Goal: Information Seeking & Learning: Learn about a topic

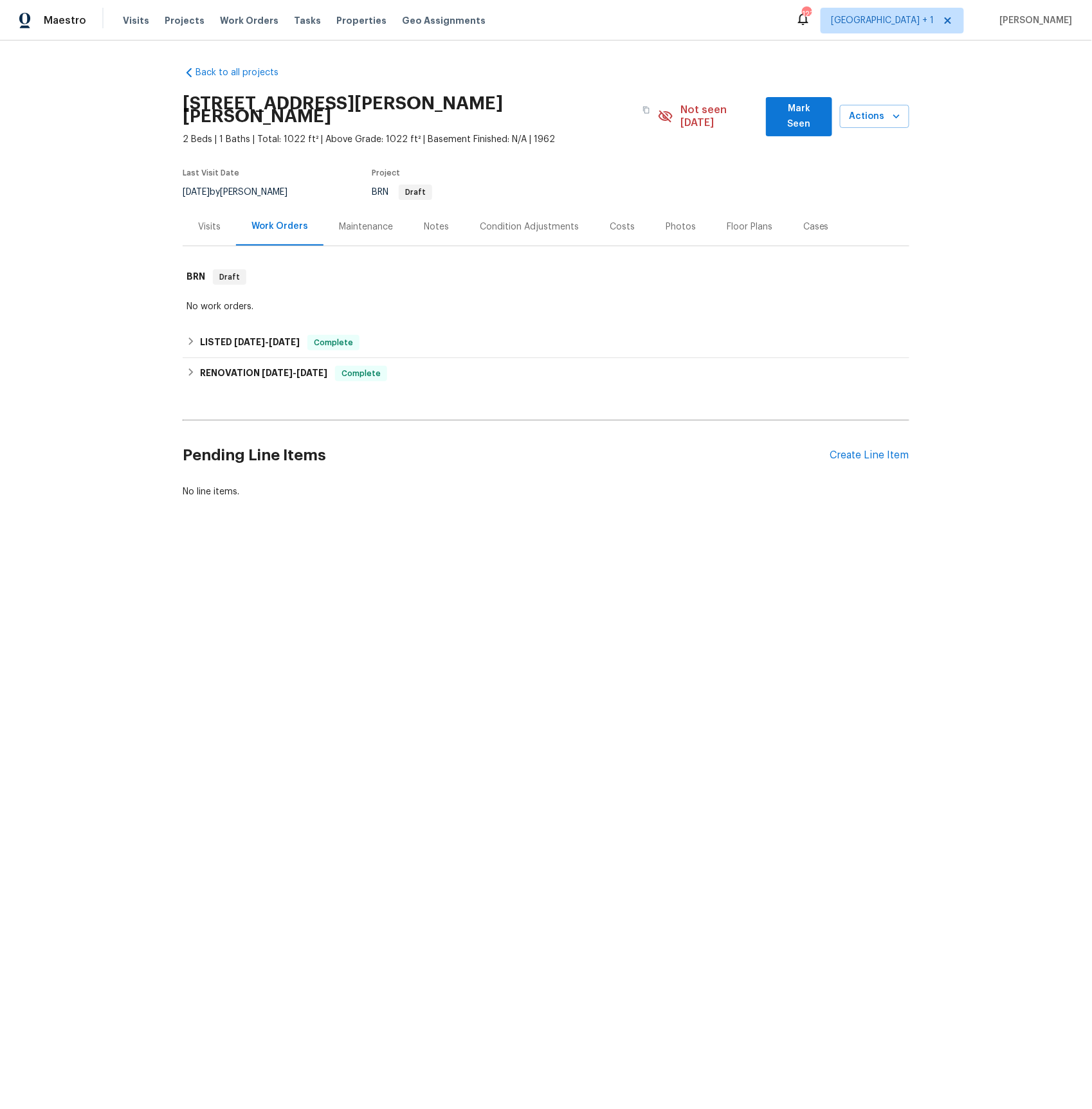
click at [212, 221] on div "Visits" at bounding box center [209, 227] width 23 height 13
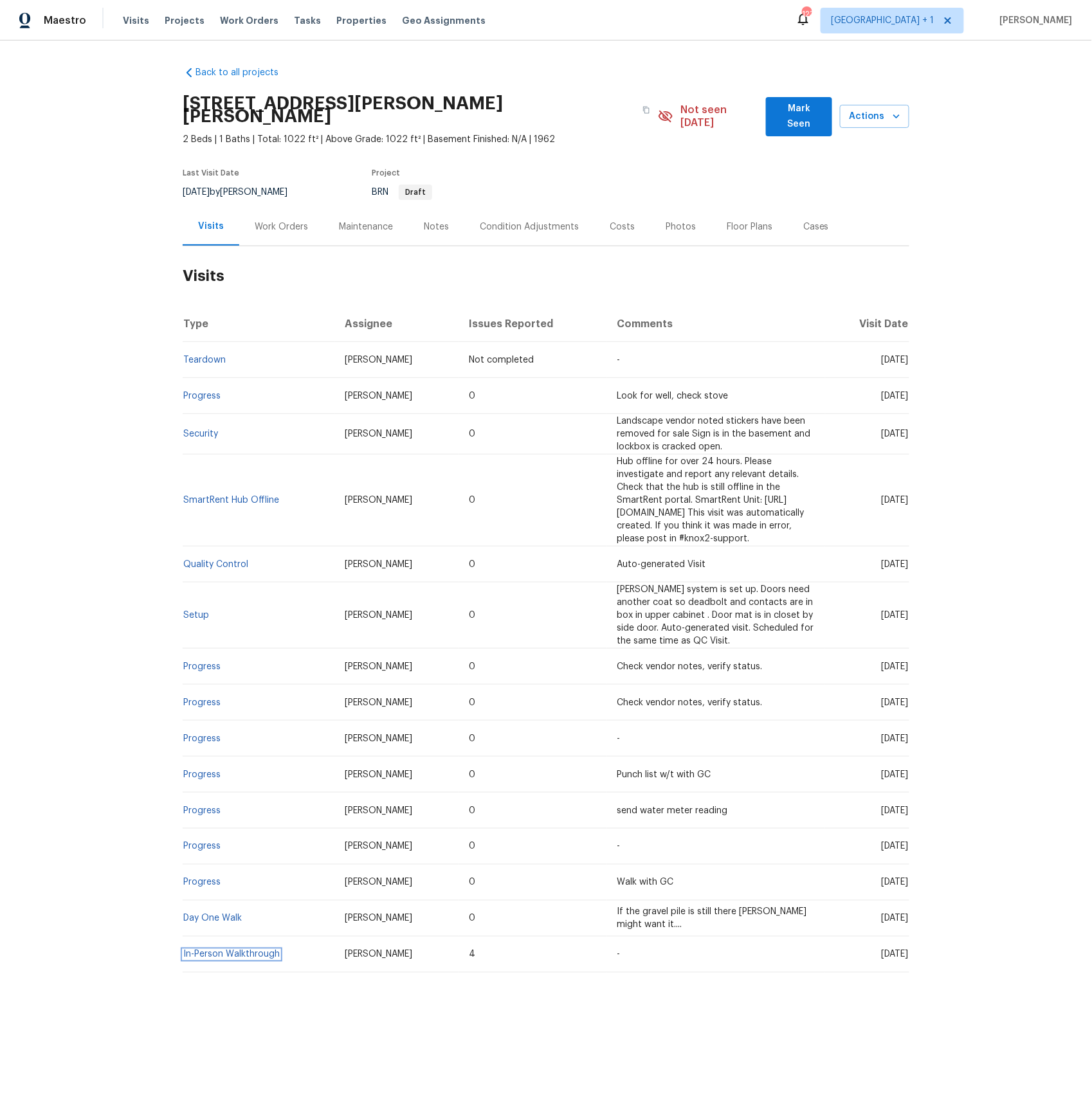
click at [206, 950] on link "In-Person Walkthrough" at bounding box center [231, 954] width 96 height 9
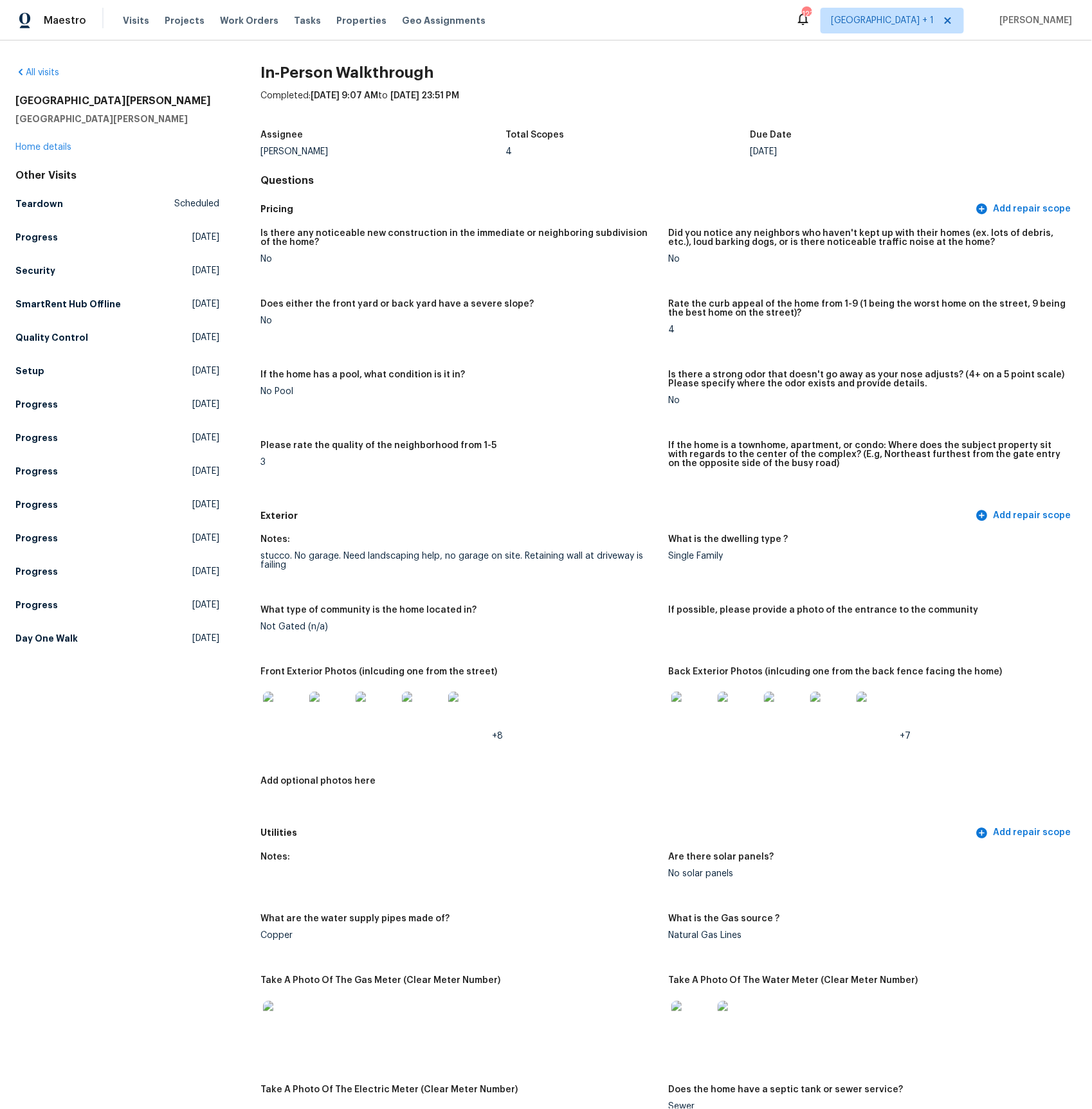
click at [280, 712] on img at bounding box center [283, 712] width 41 height 41
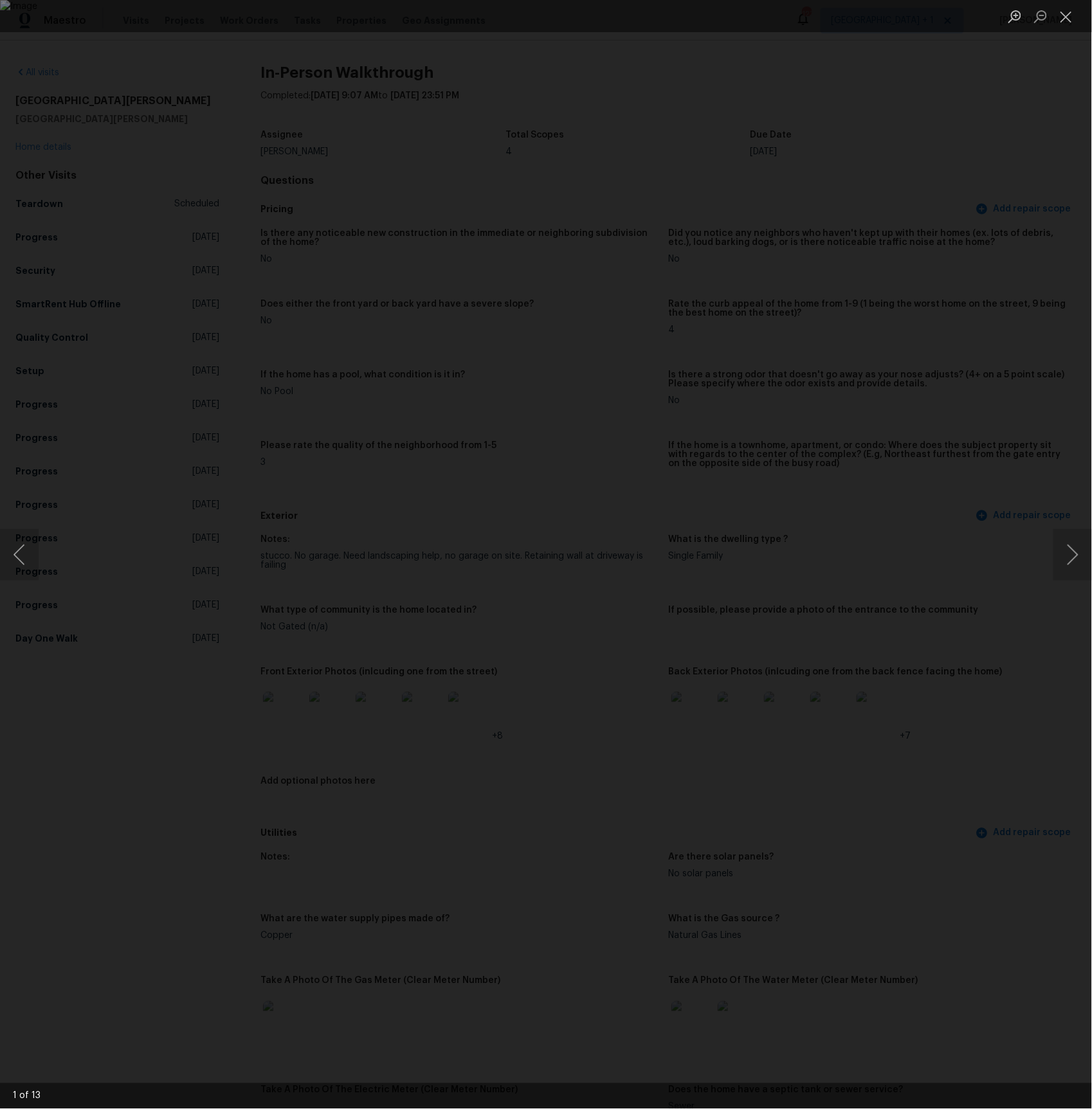
click at [1051, 554] on div "Lightbox" at bounding box center [546, 554] width 1092 height 1109
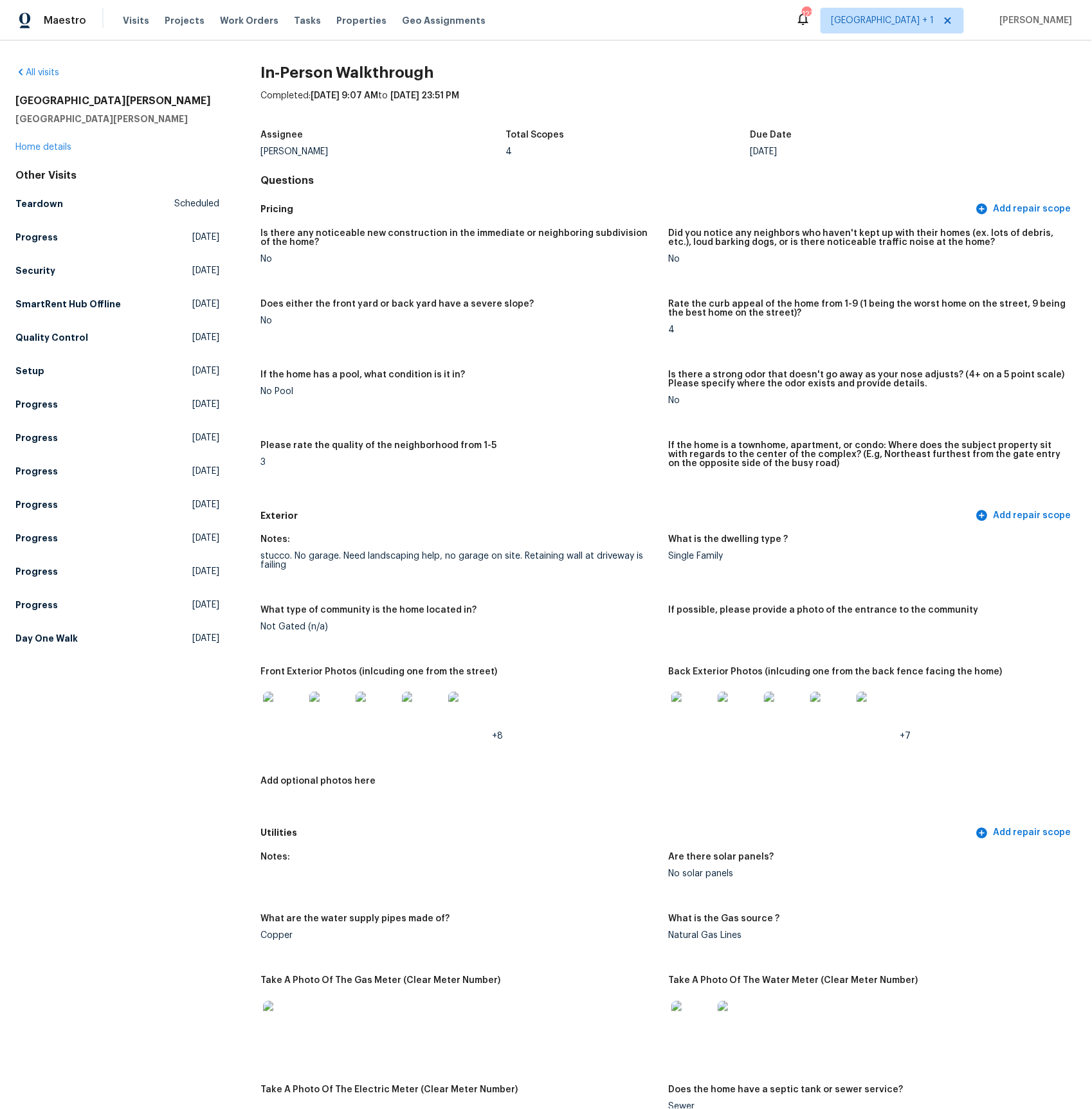
click at [285, 714] on img at bounding box center [283, 712] width 41 height 41
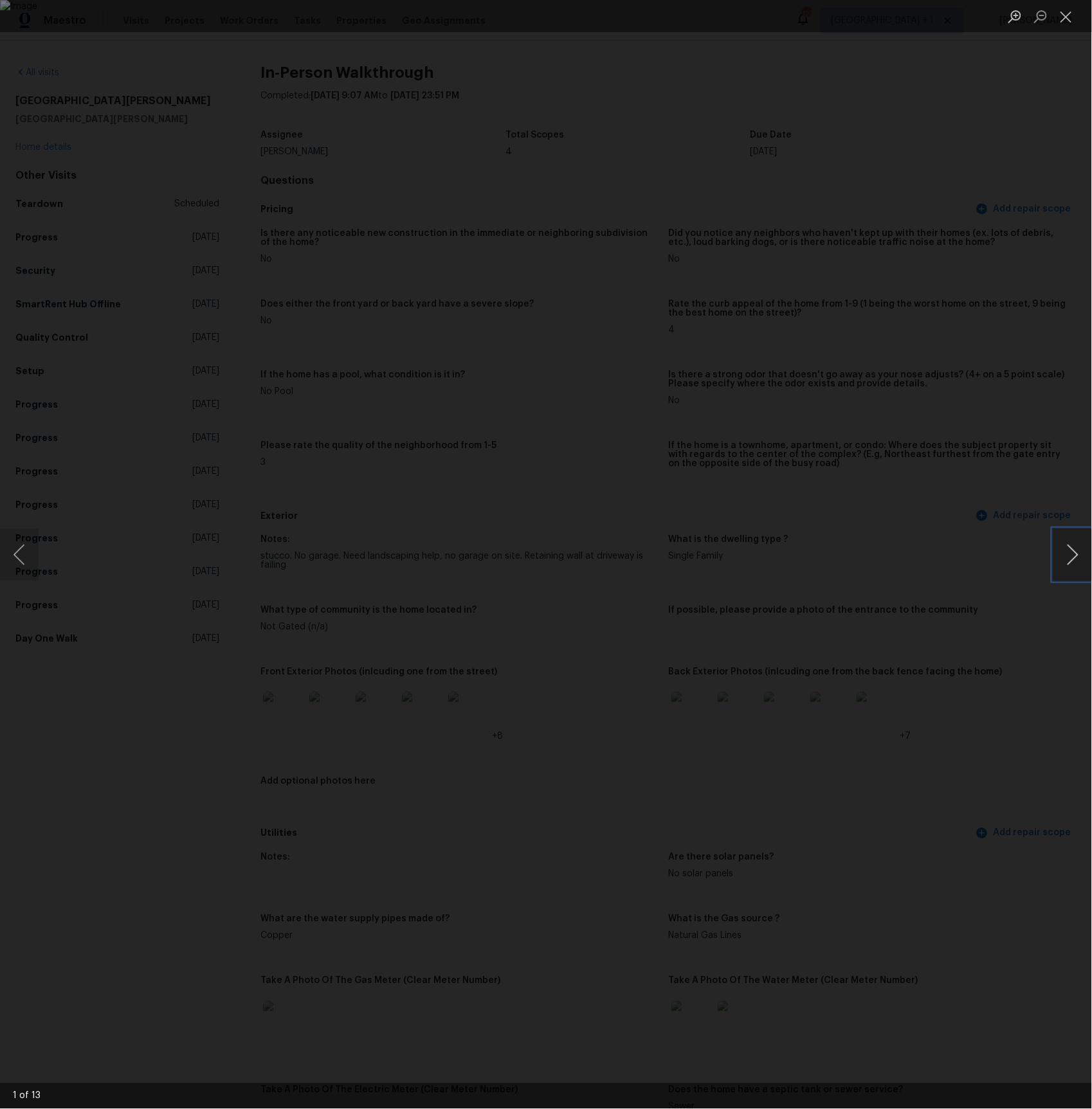
click at [1078, 556] on button "Next image" at bounding box center [1072, 554] width 39 height 51
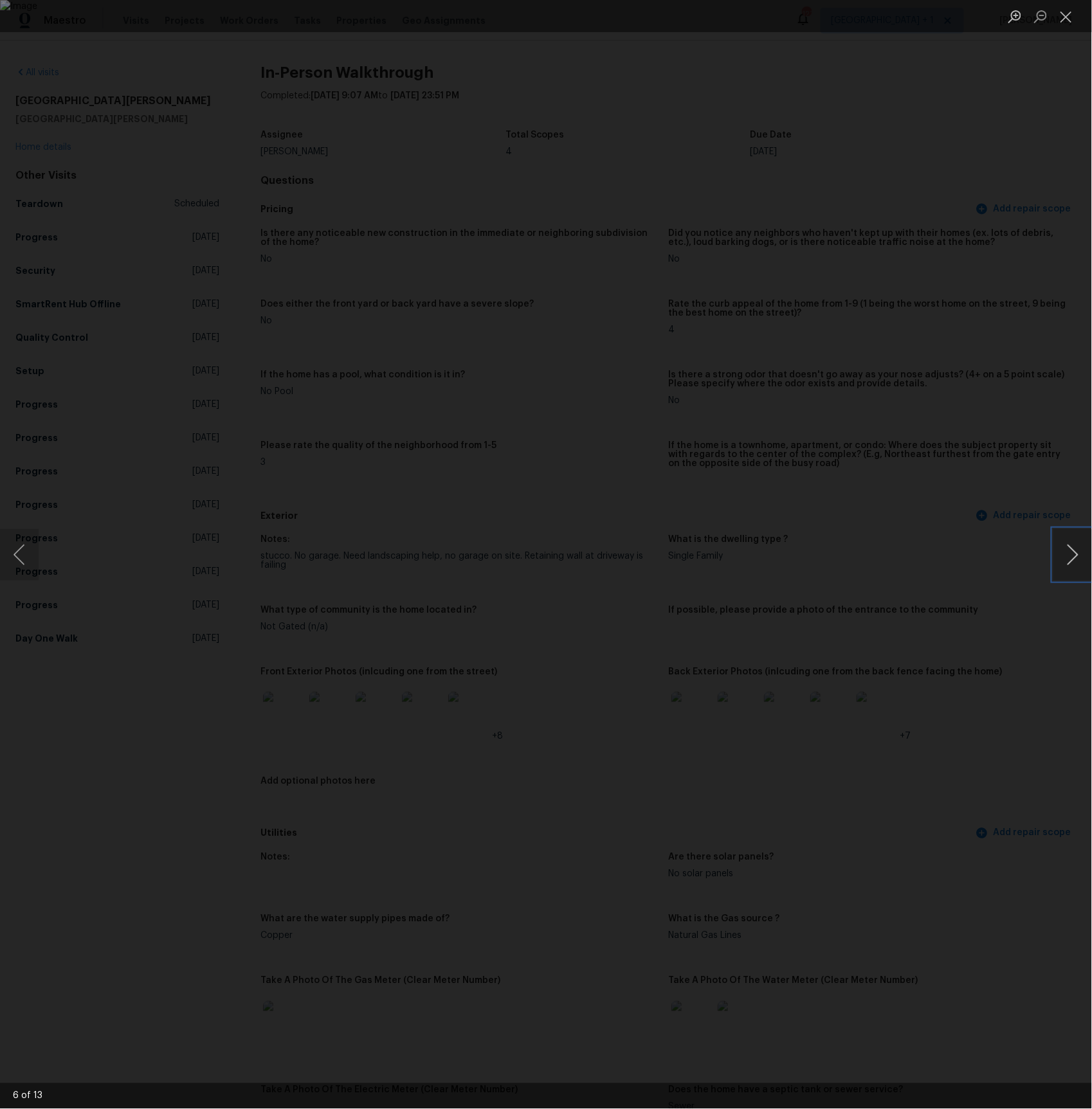
click at [1078, 556] on button "Next image" at bounding box center [1072, 554] width 39 height 51
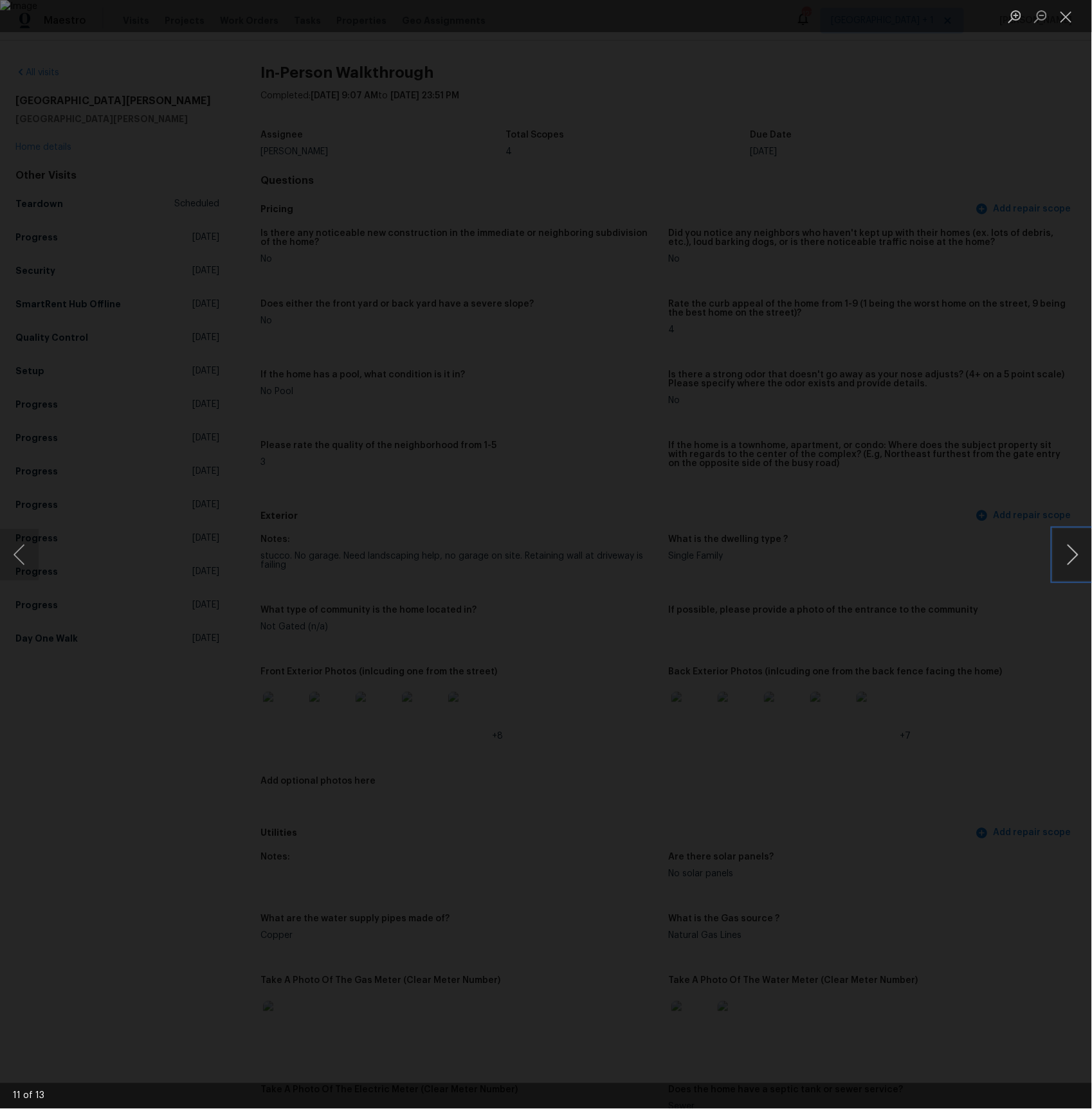
click at [1078, 556] on button "Next image" at bounding box center [1072, 554] width 39 height 51
click at [1074, 556] on button "Next image" at bounding box center [1072, 554] width 39 height 51
click at [1026, 458] on div "Lightbox" at bounding box center [546, 554] width 1092 height 1109
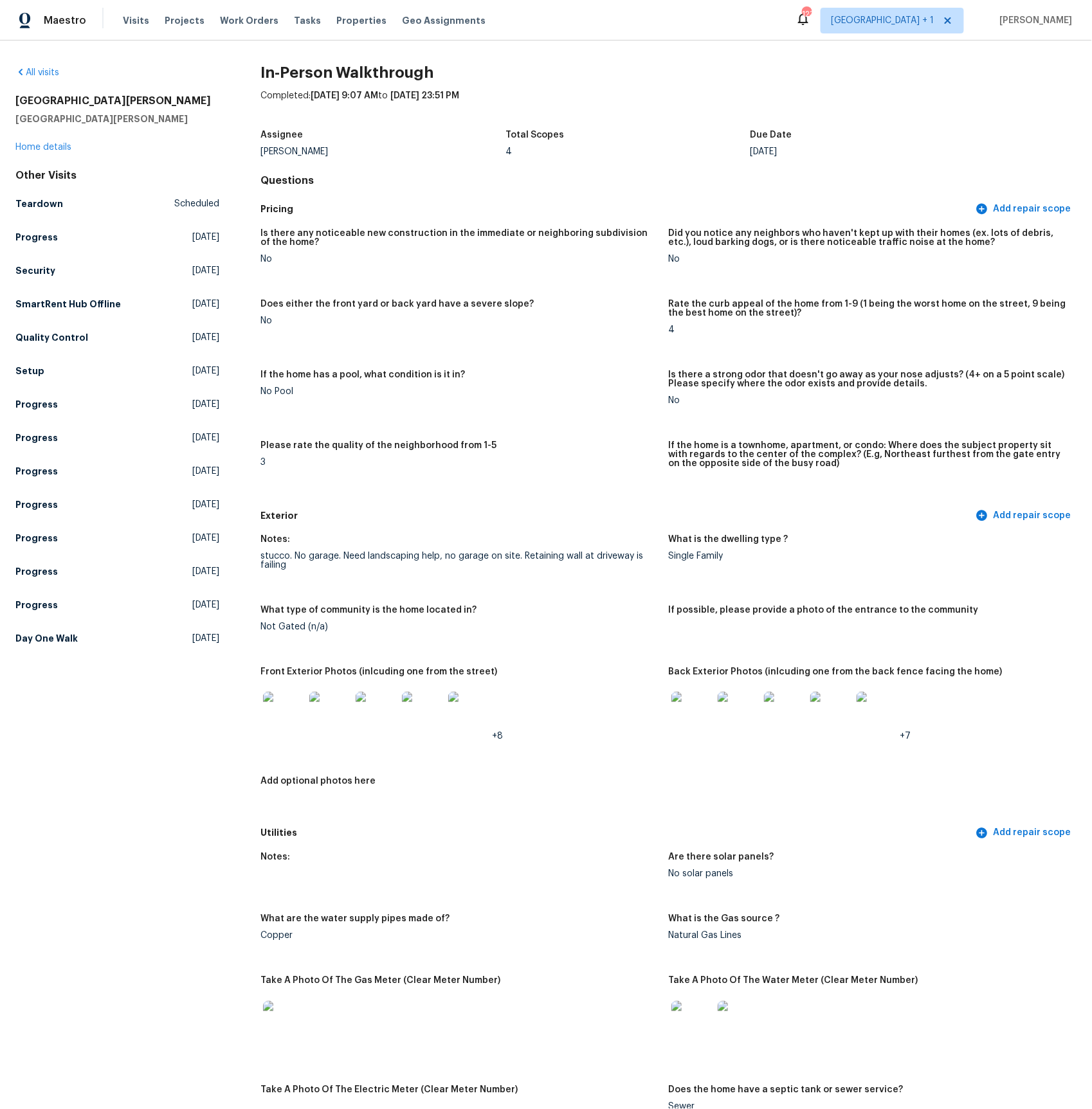
click at [694, 702] on img at bounding box center [691, 712] width 41 height 41
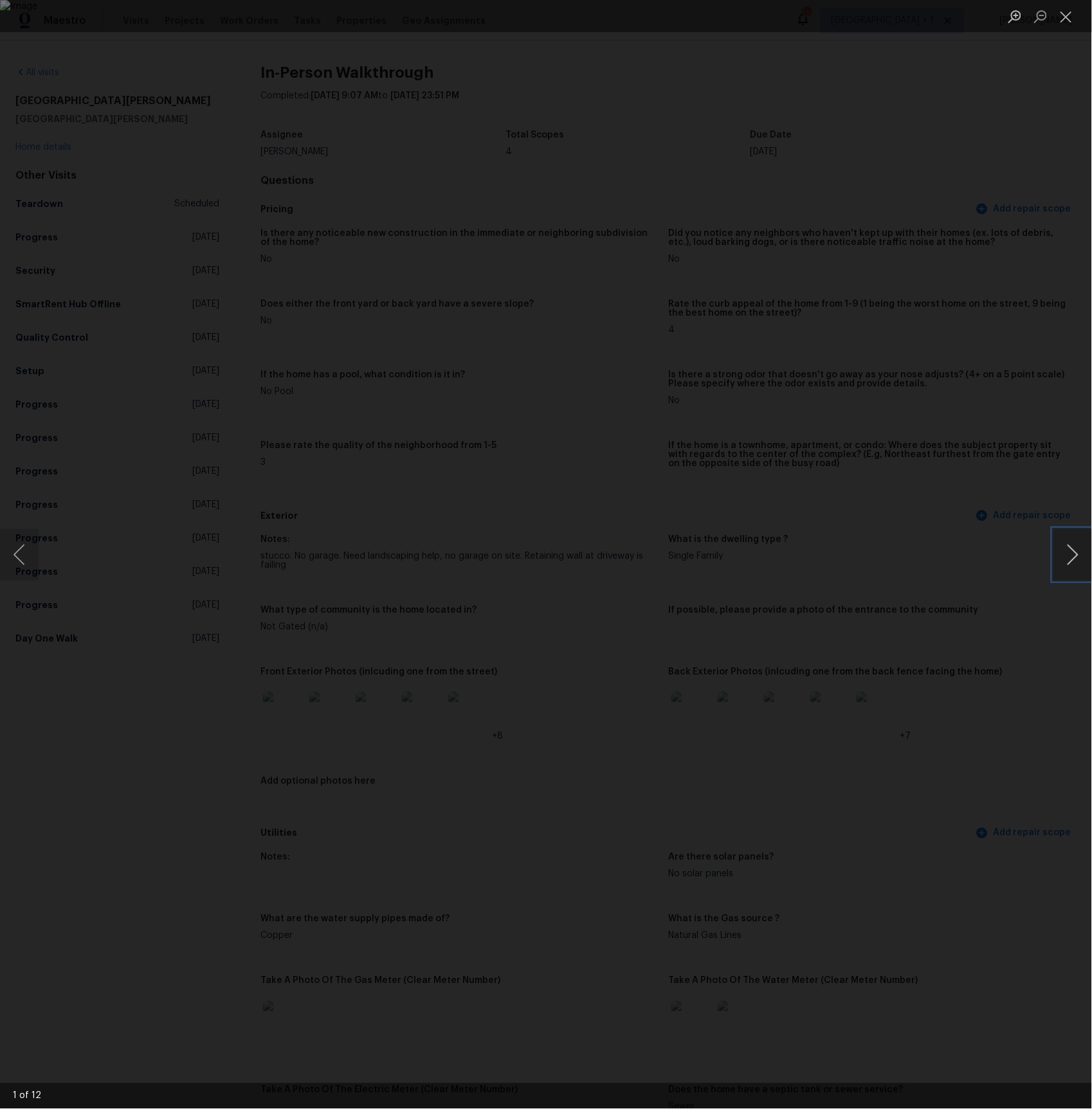
click at [1071, 548] on button "Next image" at bounding box center [1072, 554] width 39 height 51
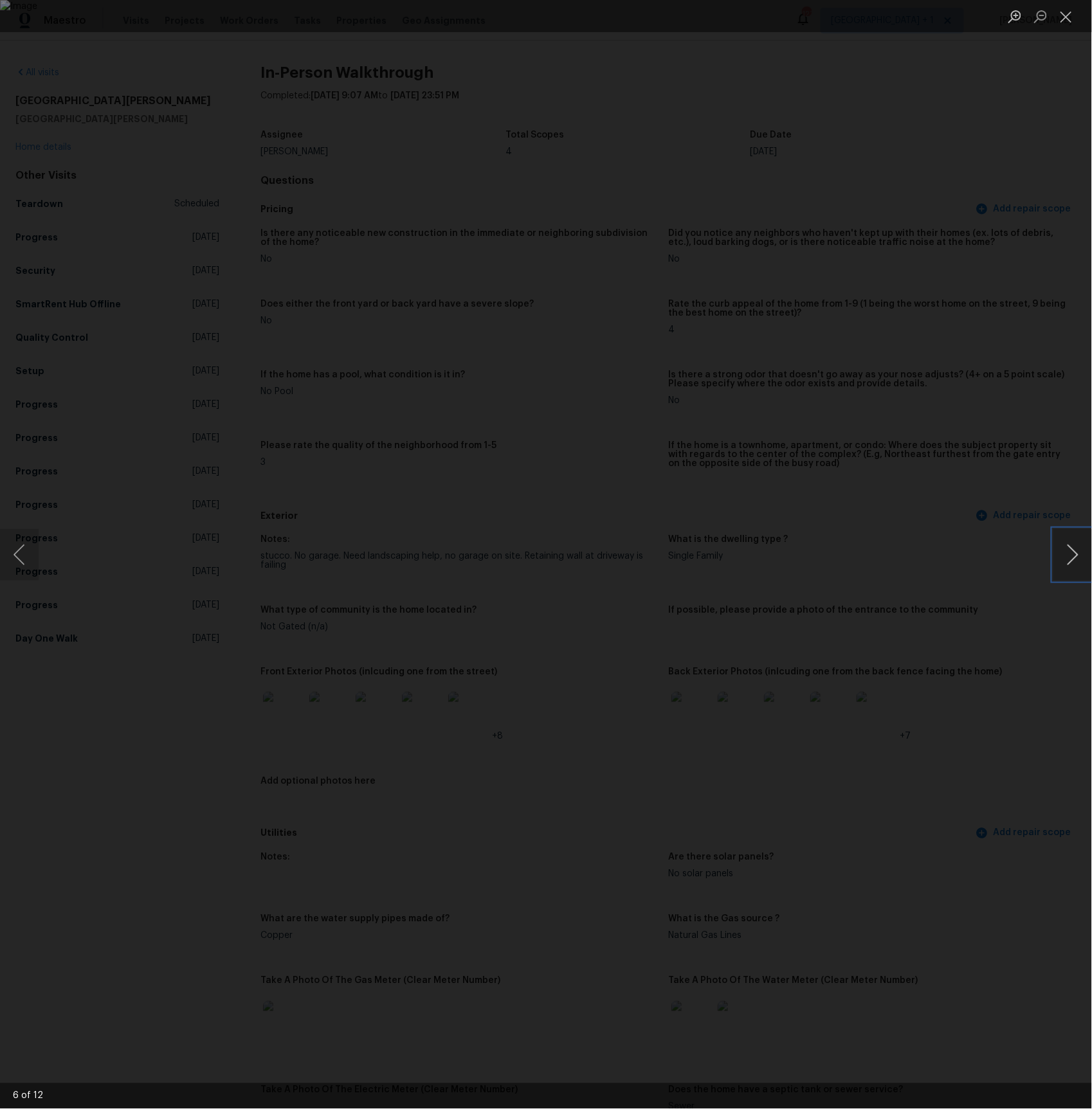
click at [1071, 548] on button "Next image" at bounding box center [1072, 554] width 39 height 51
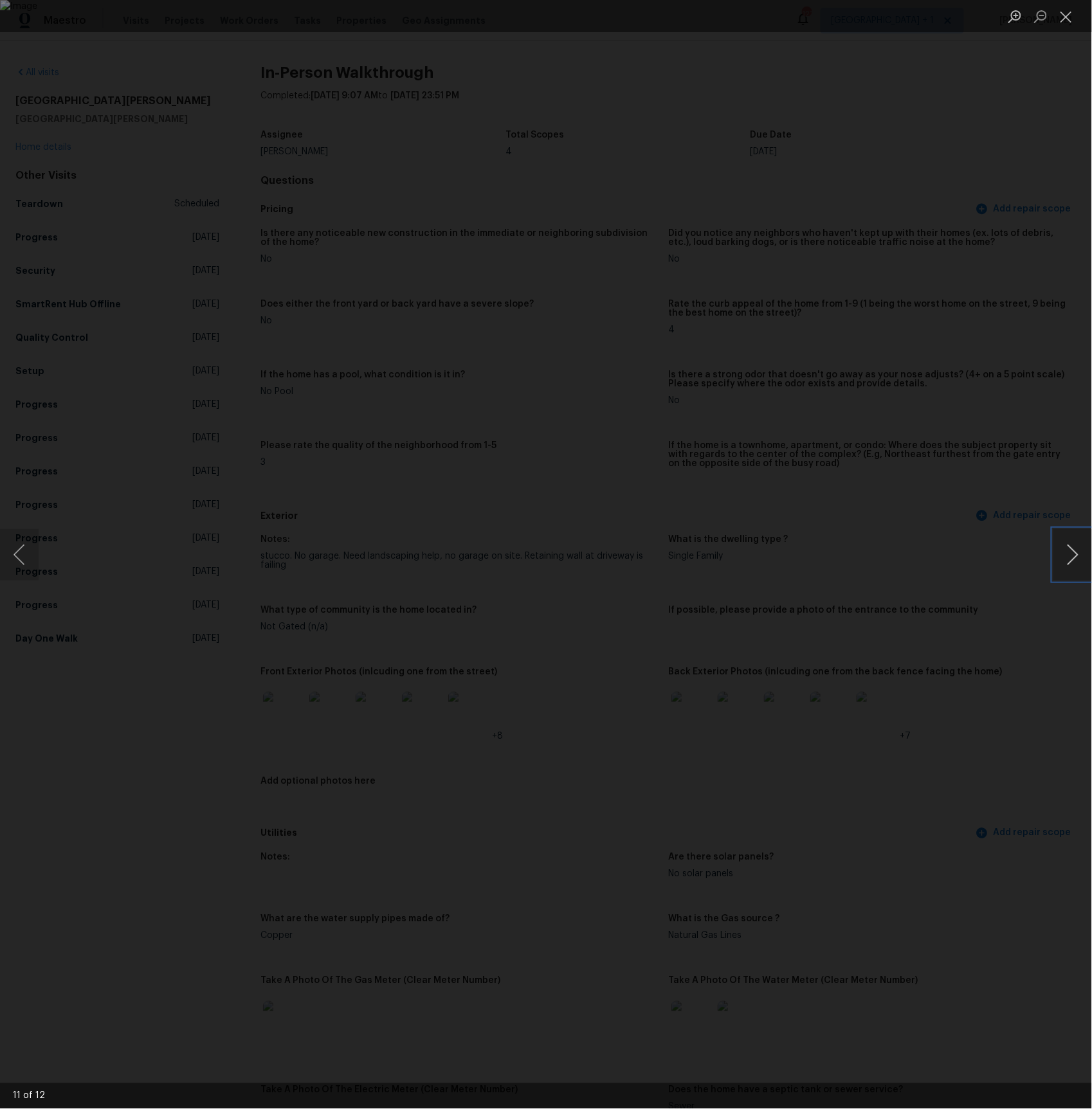
click at [1071, 548] on button "Next image" at bounding box center [1072, 554] width 39 height 51
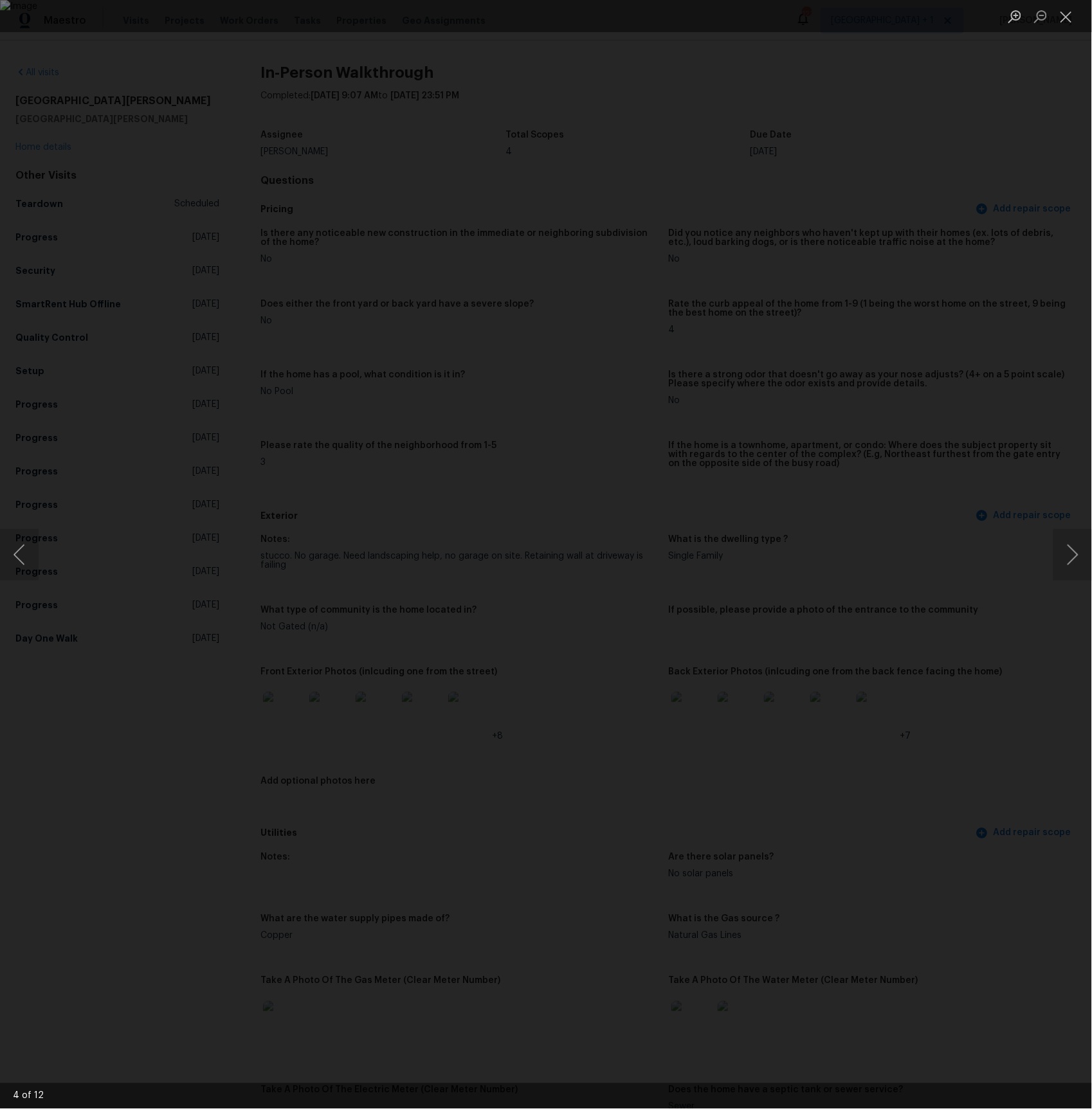
drag, startPoint x: 1011, startPoint y: 463, endPoint x: 1006, endPoint y: 478, distance: 16.3
click at [1011, 463] on div "Lightbox" at bounding box center [546, 554] width 1092 height 1109
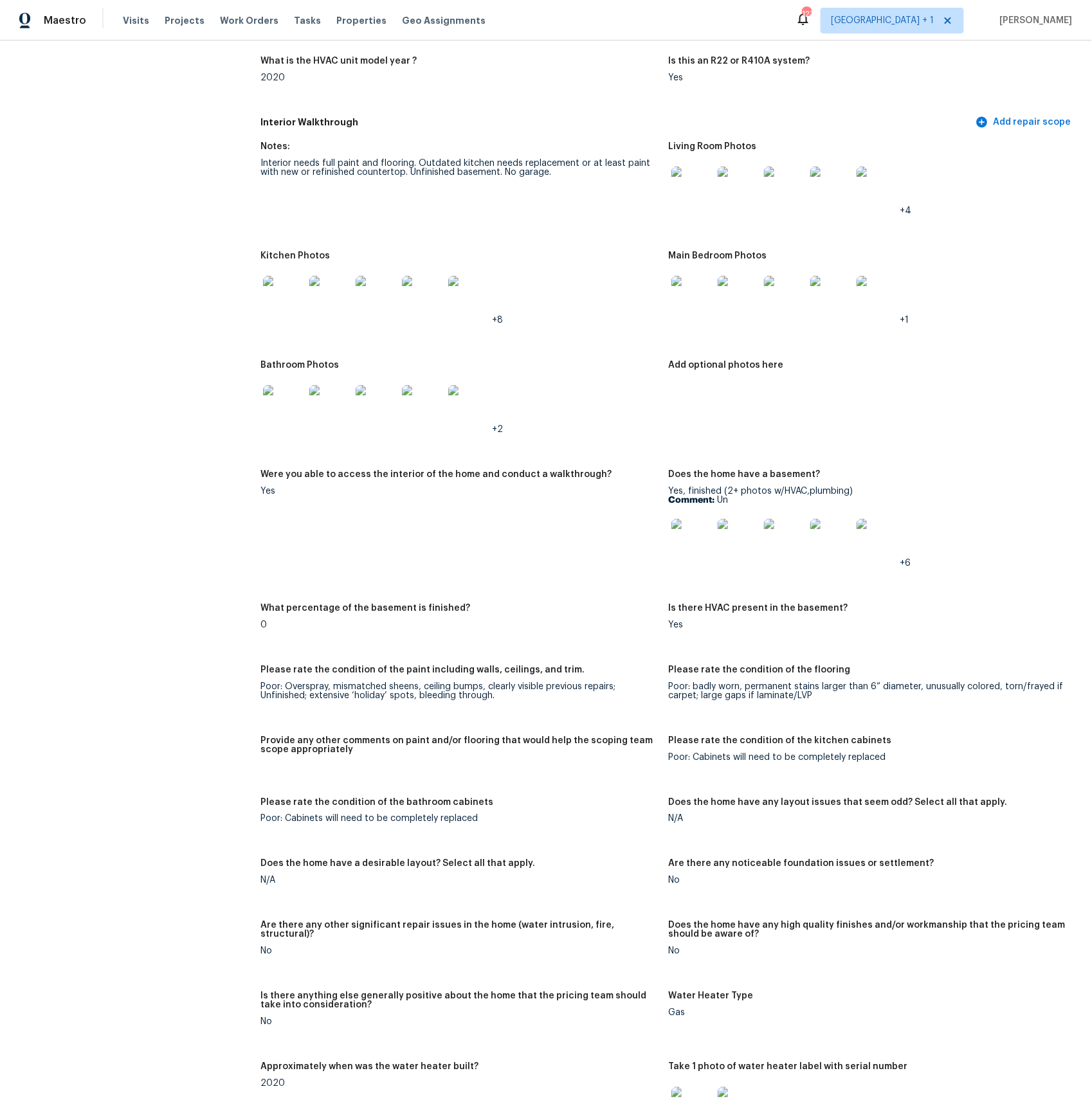
scroll to position [1339, 0]
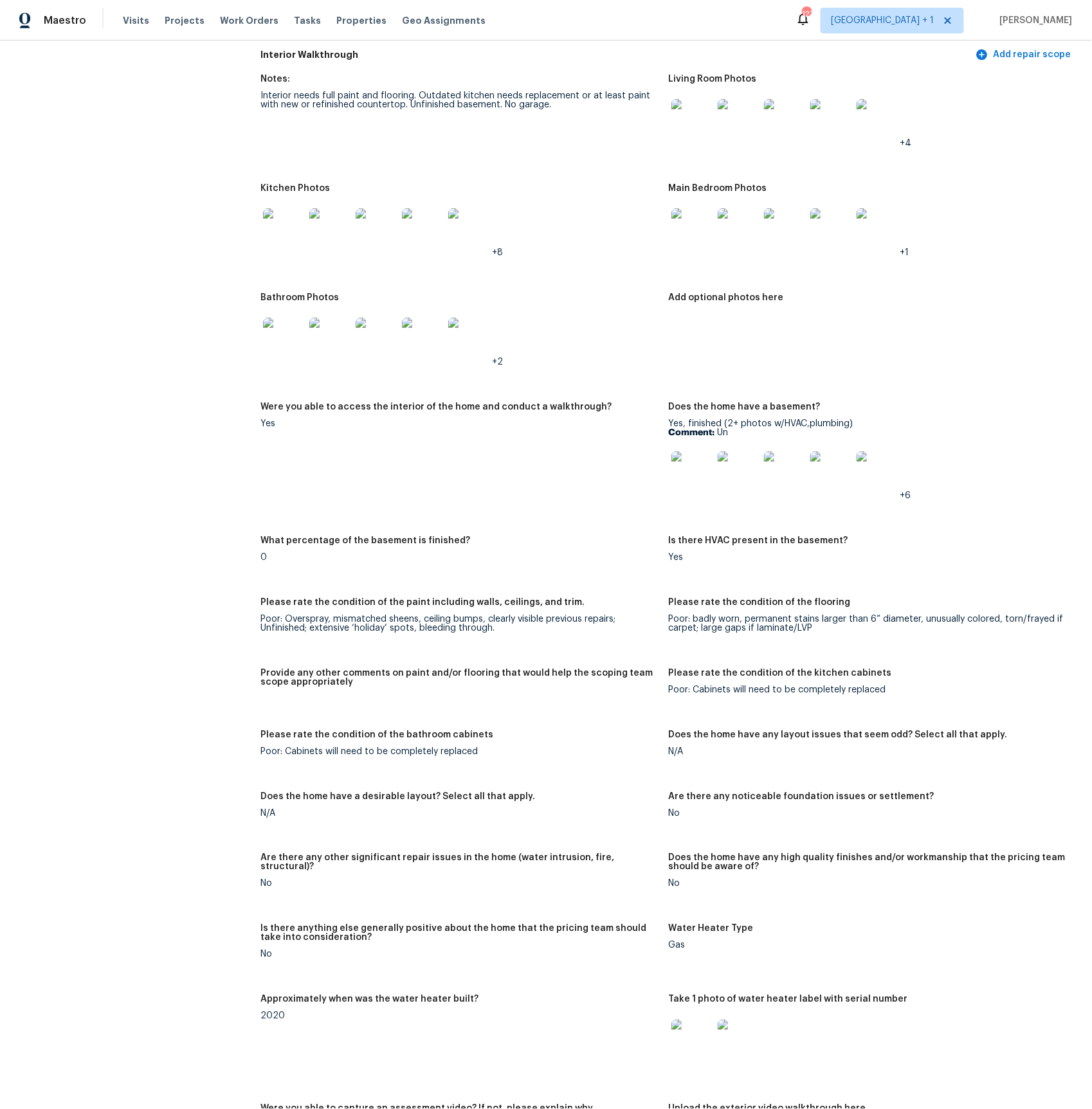
click at [698, 464] on img at bounding box center [691, 471] width 41 height 41
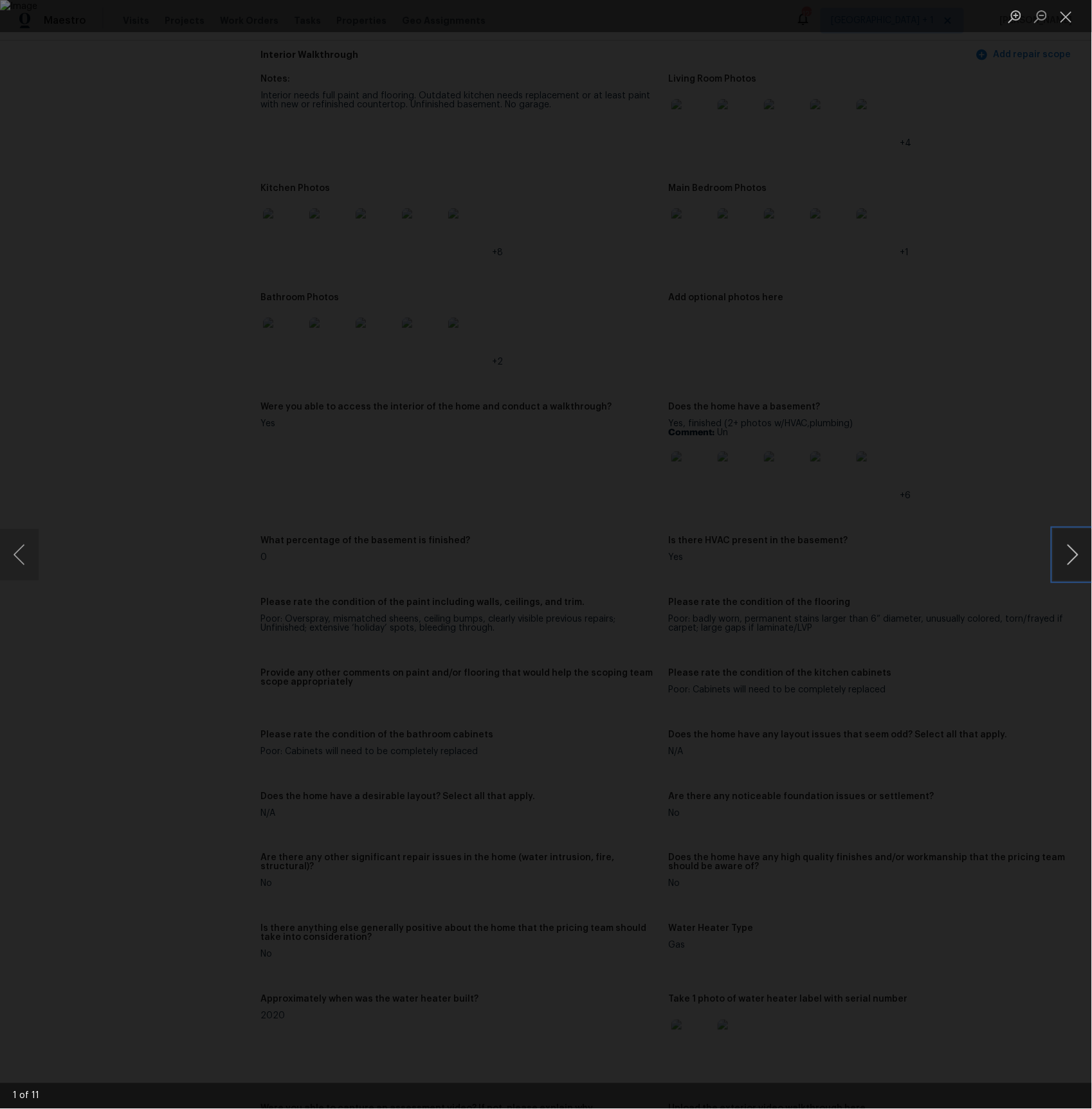
click at [1074, 559] on button "Next image" at bounding box center [1072, 554] width 39 height 51
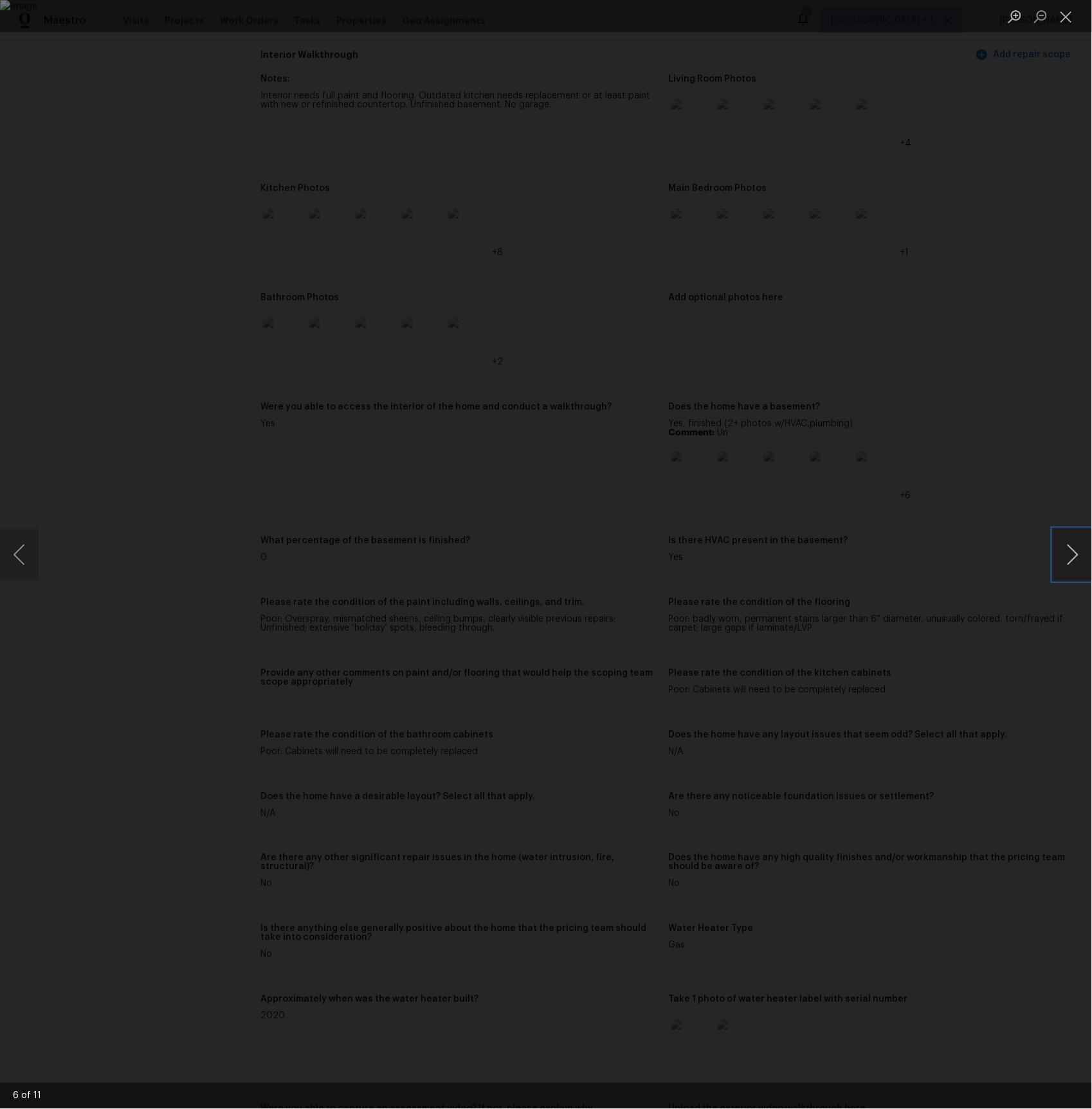
click at [1074, 559] on button "Next image" at bounding box center [1072, 554] width 39 height 51
click at [945, 575] on div "Lightbox" at bounding box center [546, 554] width 1092 height 1109
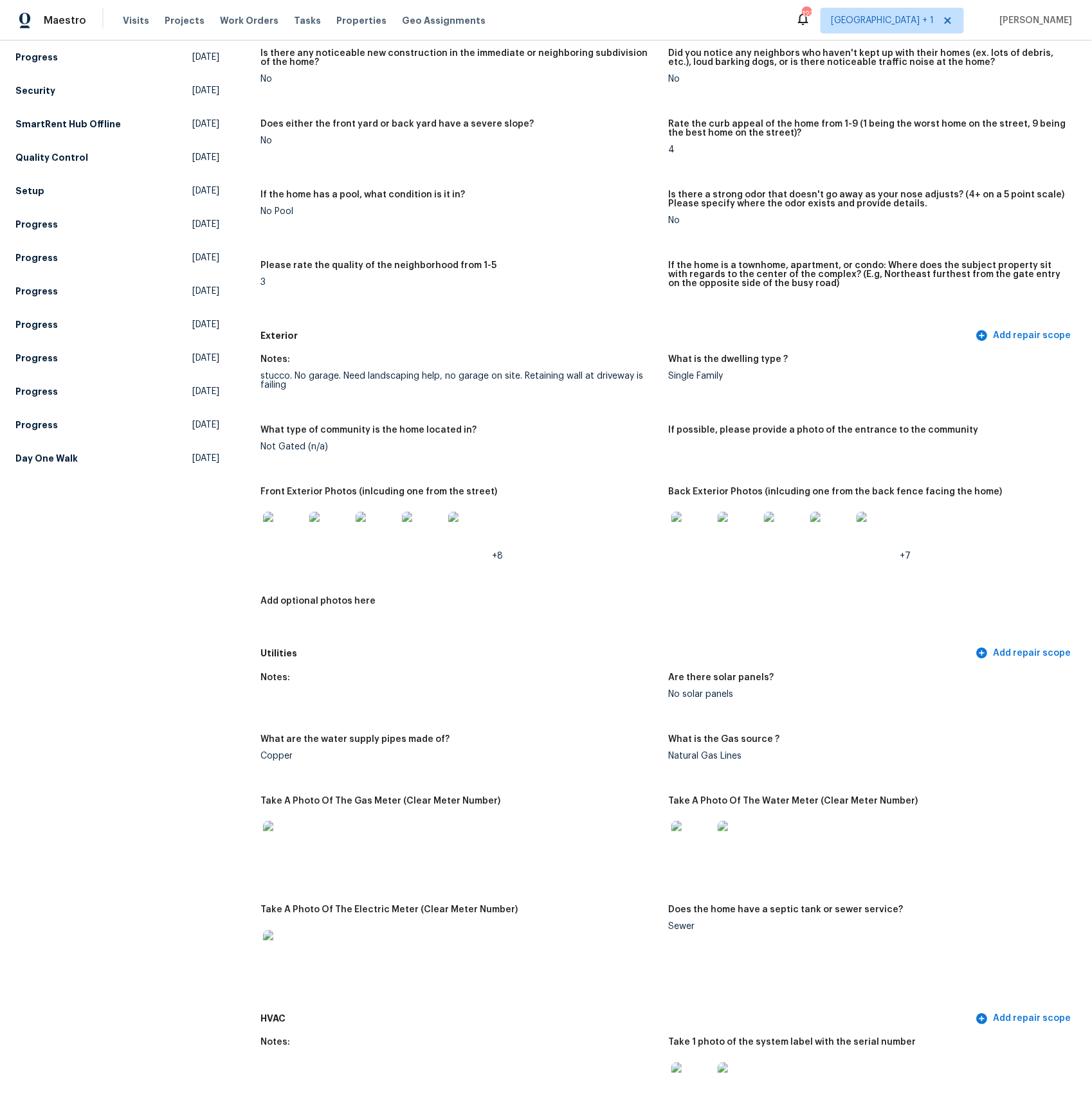
scroll to position [0, 0]
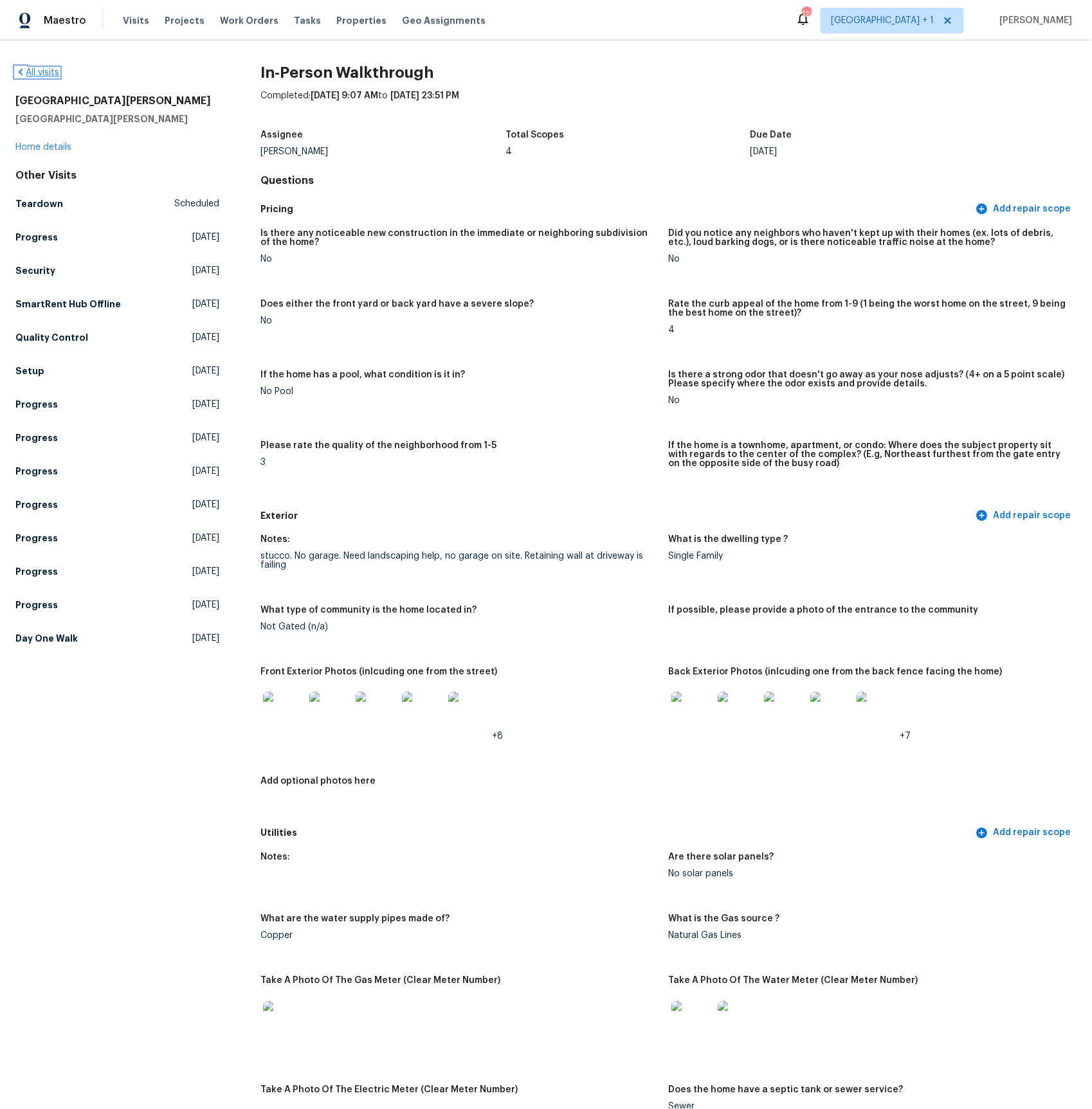
click at [48, 73] on link "All visits" at bounding box center [37, 72] width 44 height 9
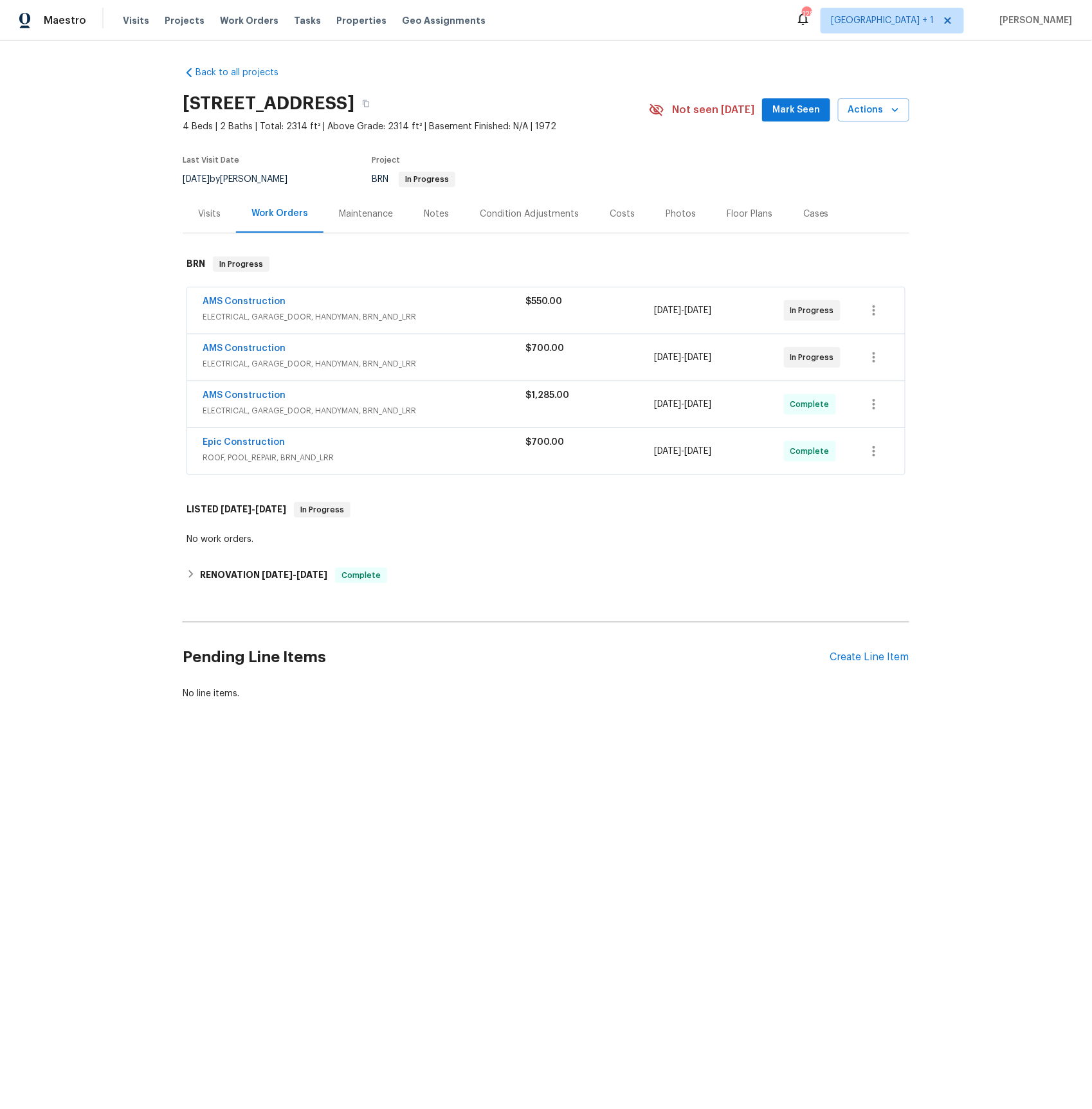
click at [221, 320] on span "ELECTRICAL, GARAGE_DOOR, HANDYMAN, BRN_AND_LRR" at bounding box center [364, 317] width 323 height 13
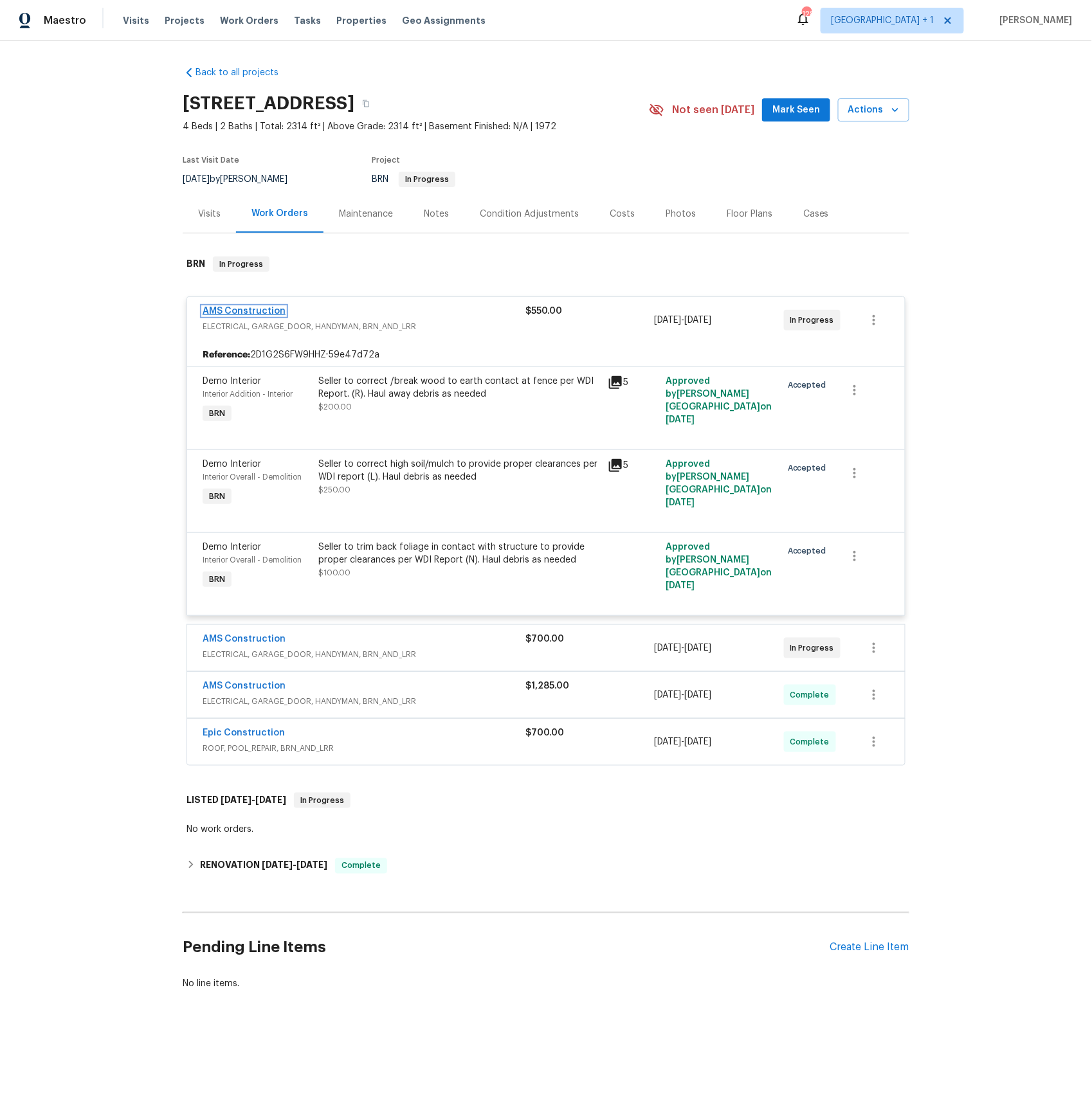
click at [253, 308] on link "AMS Construction" at bounding box center [244, 311] width 83 height 9
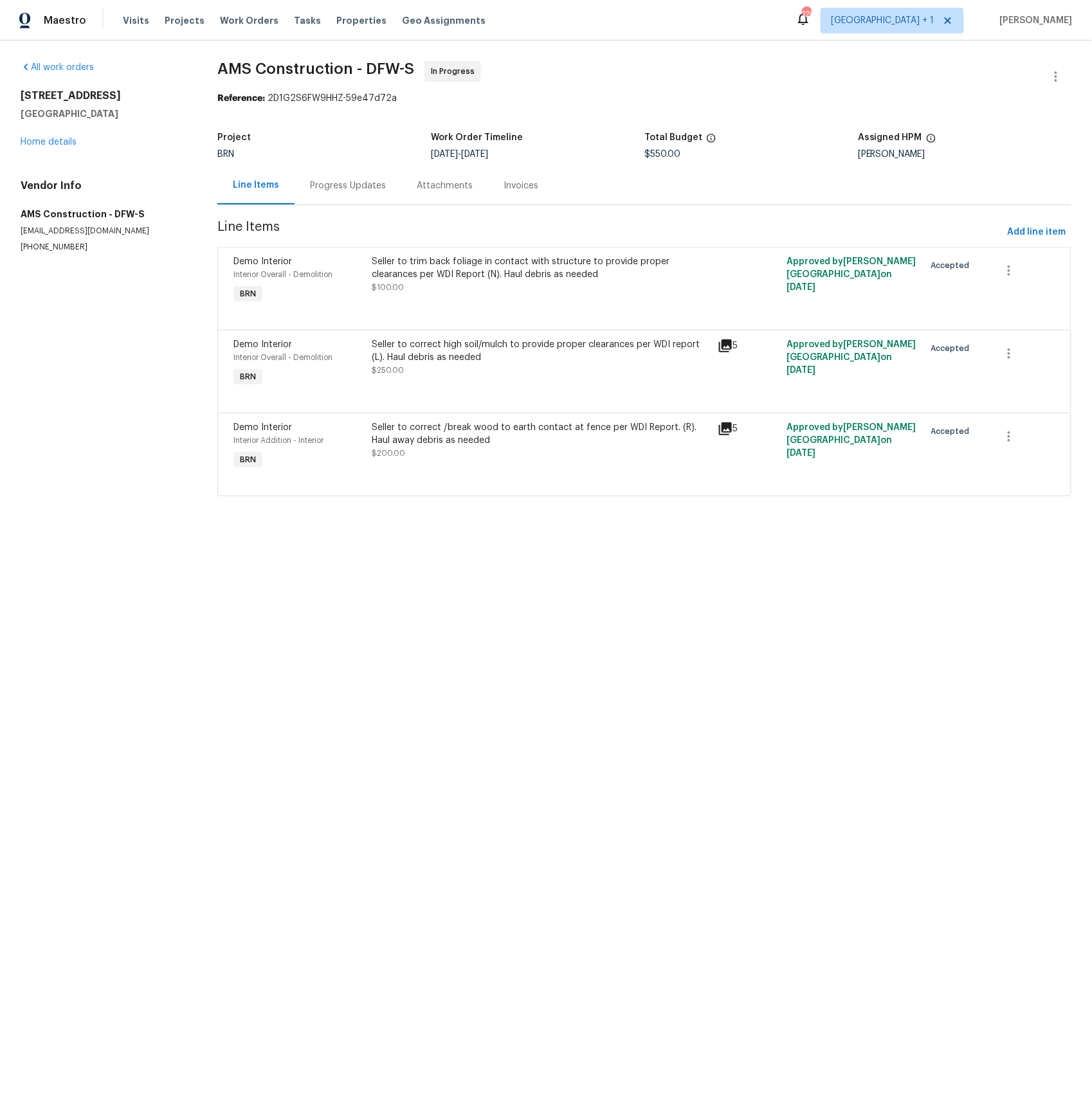
click at [367, 184] on div "Progress Updates" at bounding box center [348, 185] width 76 height 13
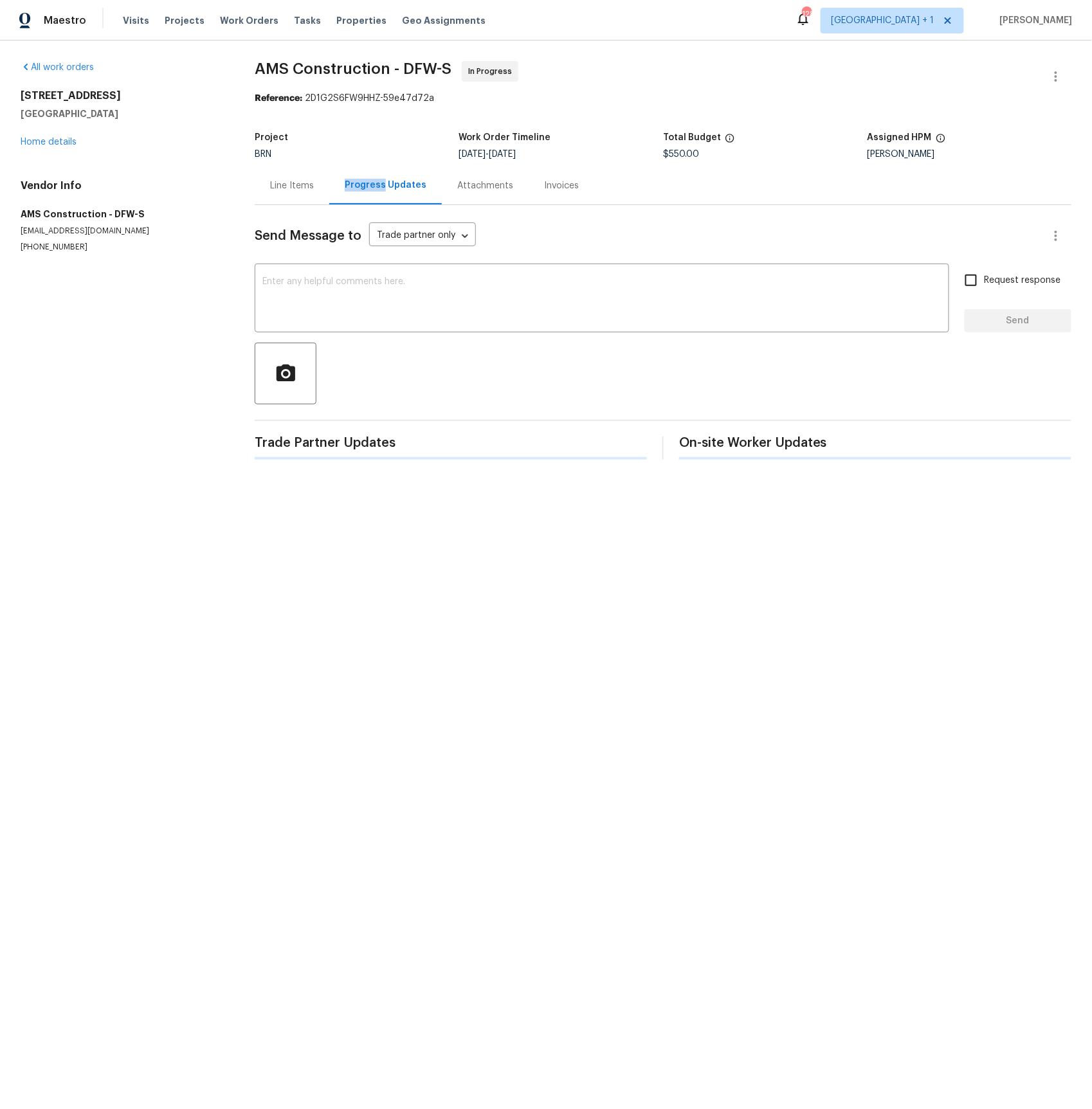
click at [367, 184] on div "Progress Updates" at bounding box center [386, 185] width 82 height 13
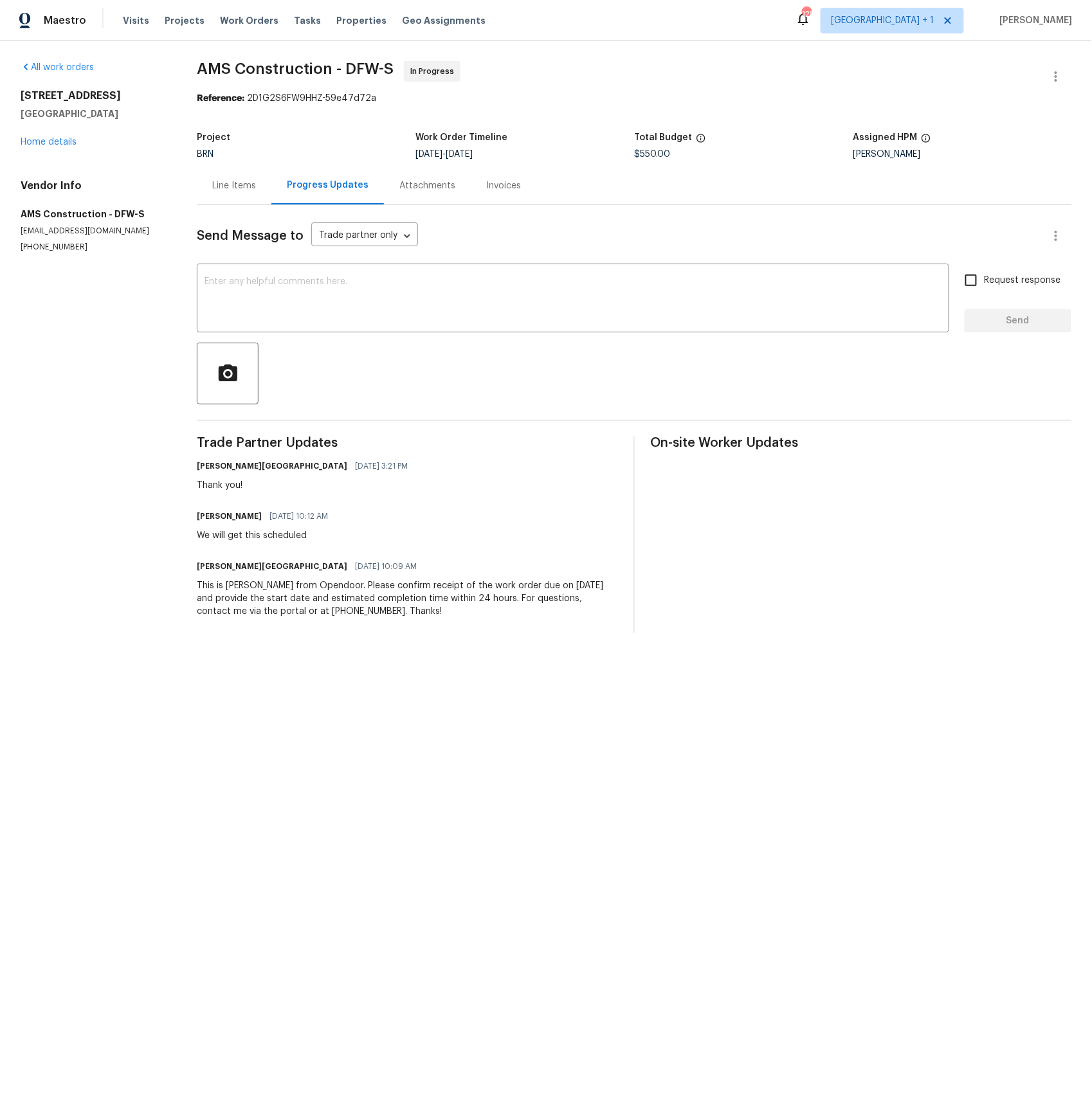
drag, startPoint x: 224, startPoint y: 181, endPoint x: 266, endPoint y: 219, distance: 56.4
click at [224, 181] on div "Line Items" at bounding box center [234, 185] width 44 height 13
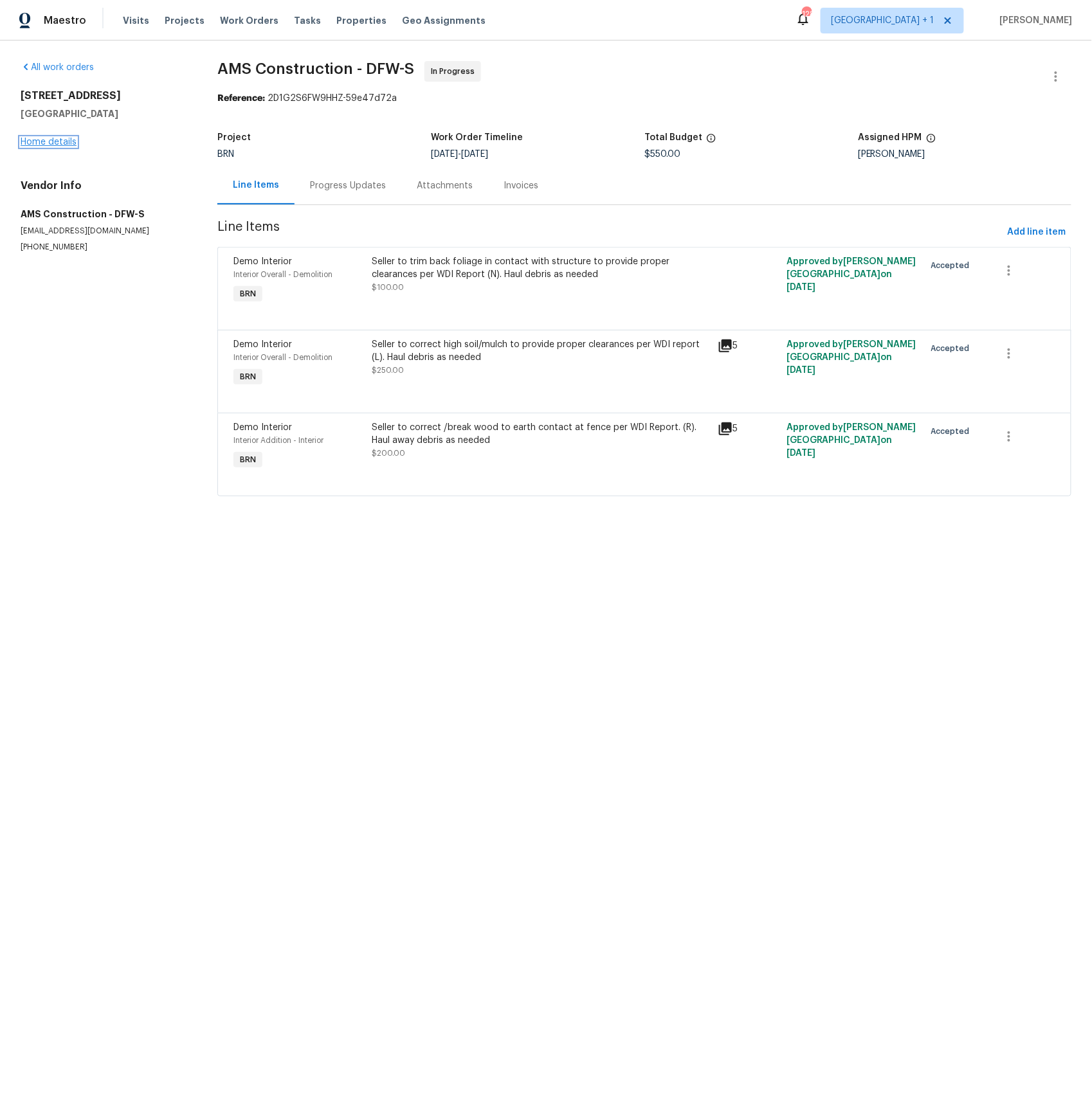
click at [52, 145] on link "Home details" at bounding box center [49, 142] width 56 height 9
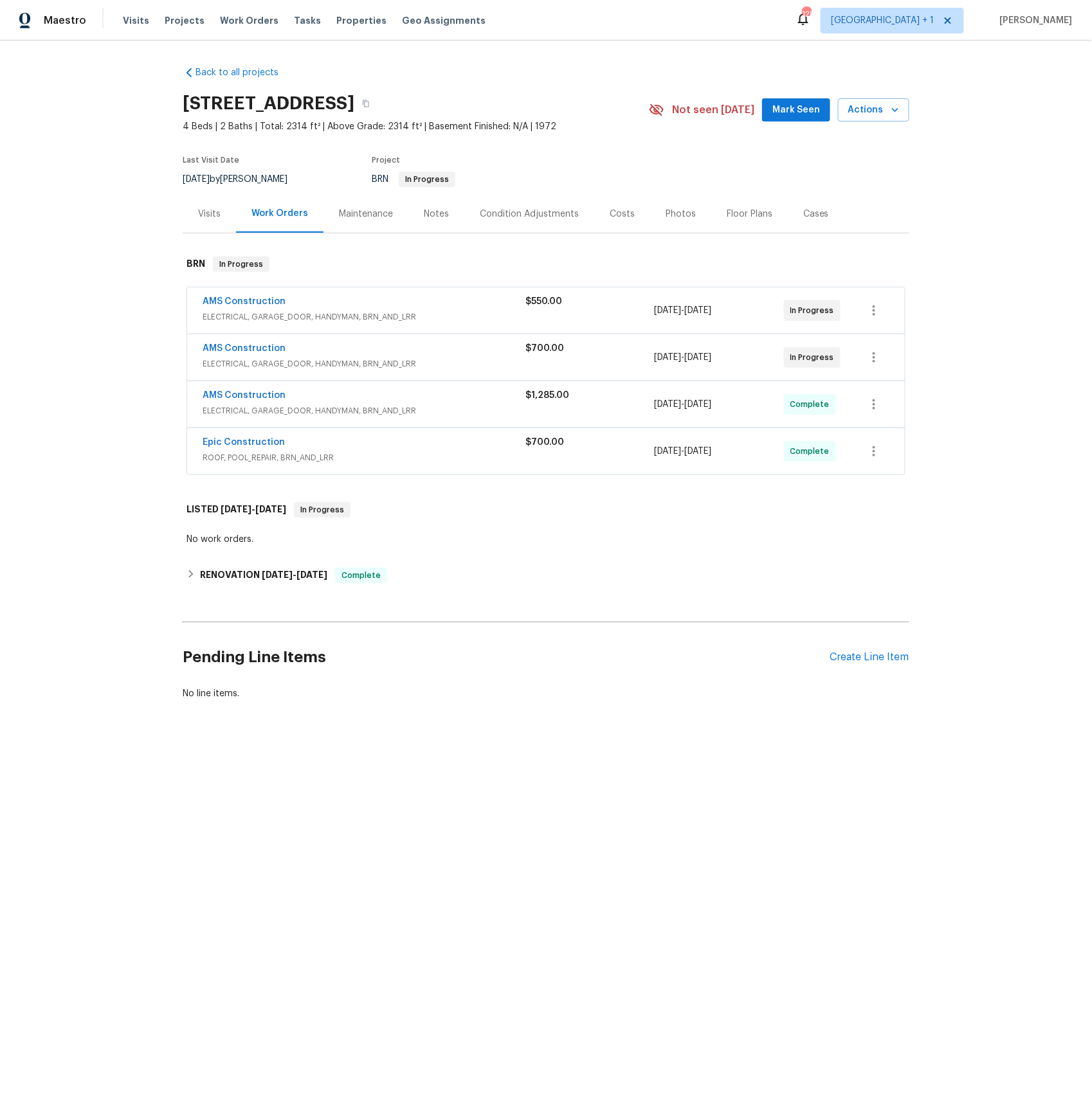
click at [300, 361] on span "ELECTRICAL, GARAGE_DOOR, HANDYMAN, BRN_AND_LRR" at bounding box center [364, 364] width 323 height 13
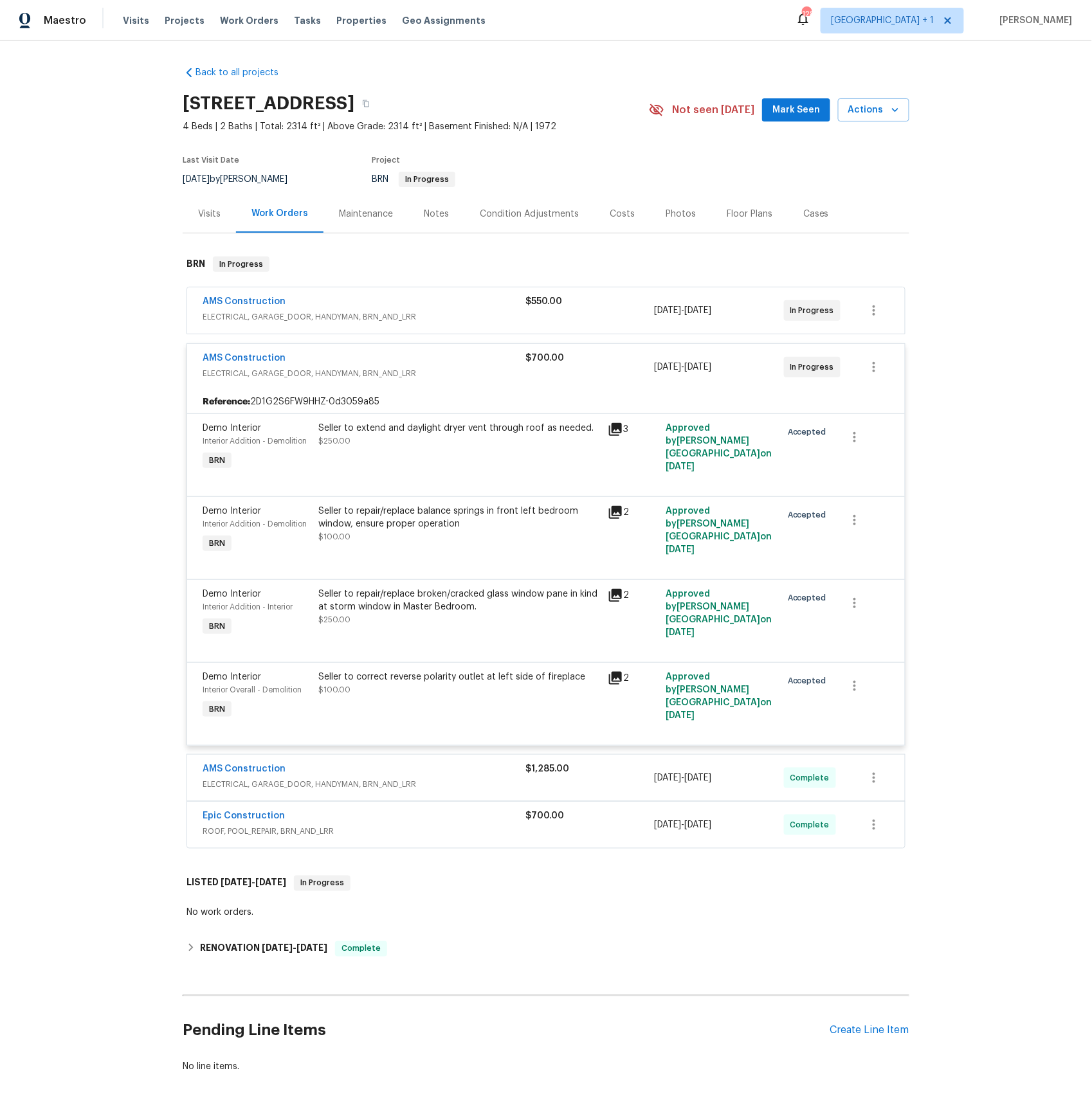
click at [614, 512] on icon at bounding box center [615, 512] width 13 height 13
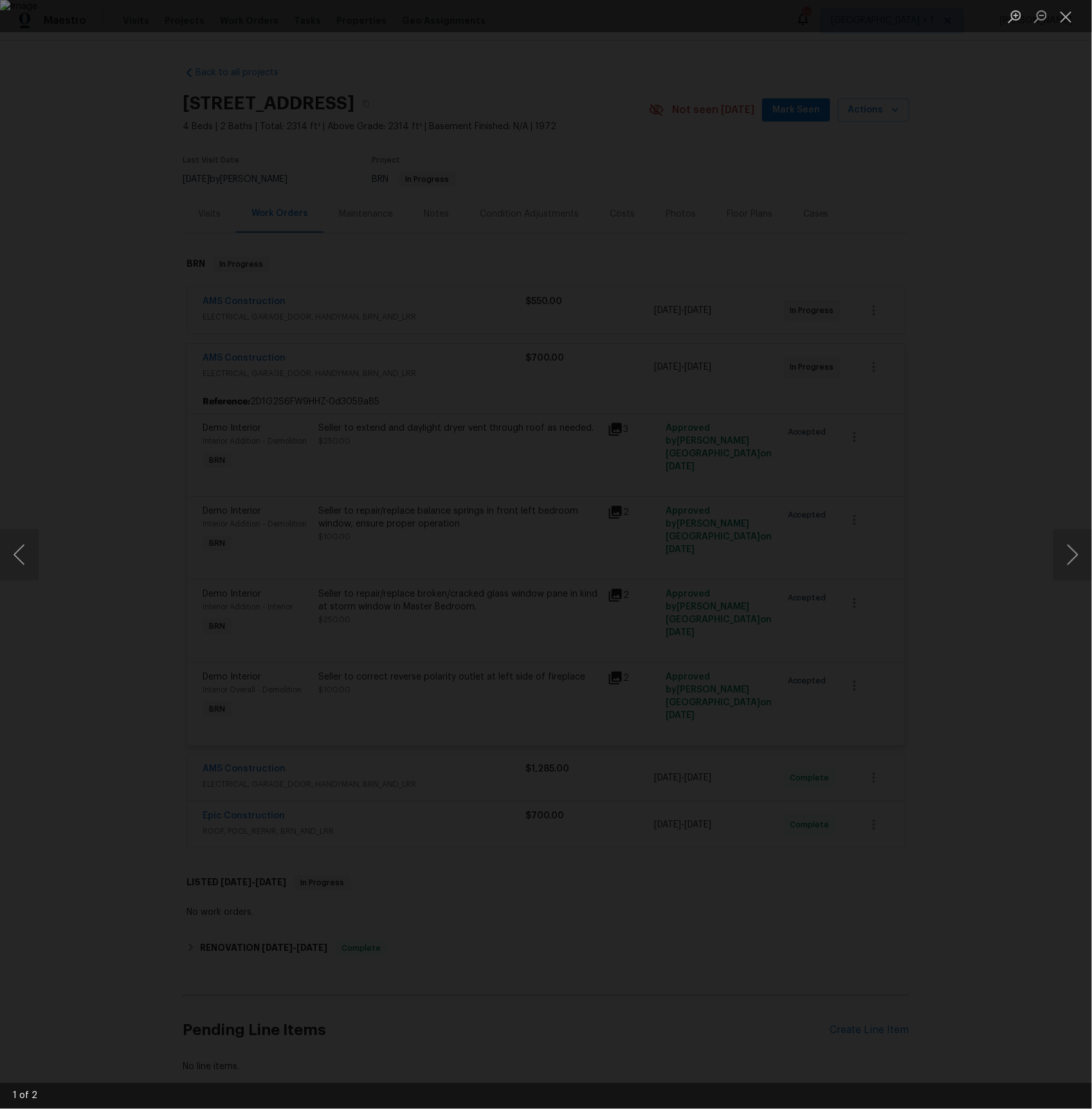
click at [201, 479] on div "Lightbox" at bounding box center [546, 554] width 1092 height 1109
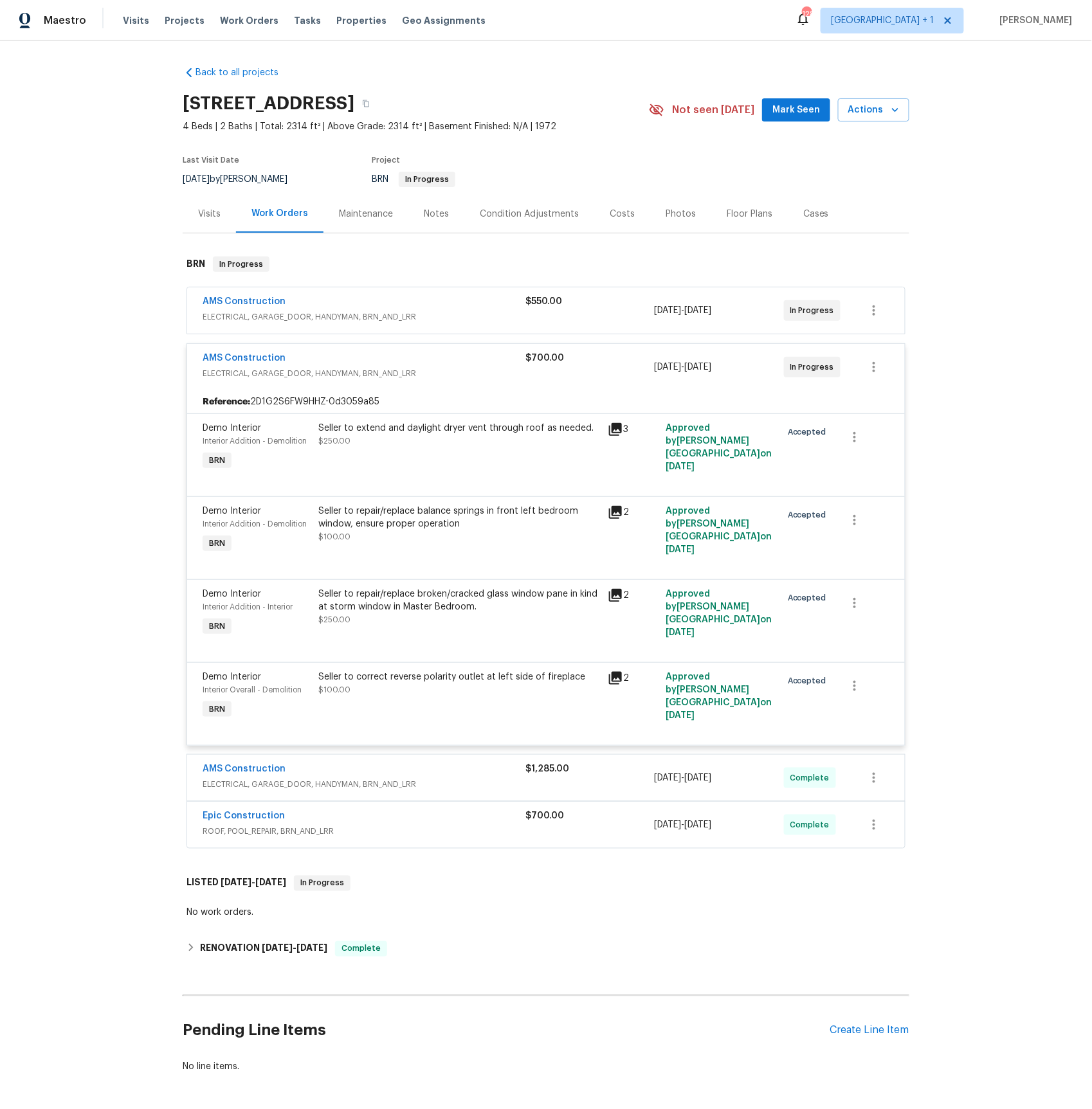
click at [230, 785] on span "ELECTRICAL, GARAGE_DOOR, HANDYMAN, BRN_AND_LRR" at bounding box center [364, 784] width 323 height 13
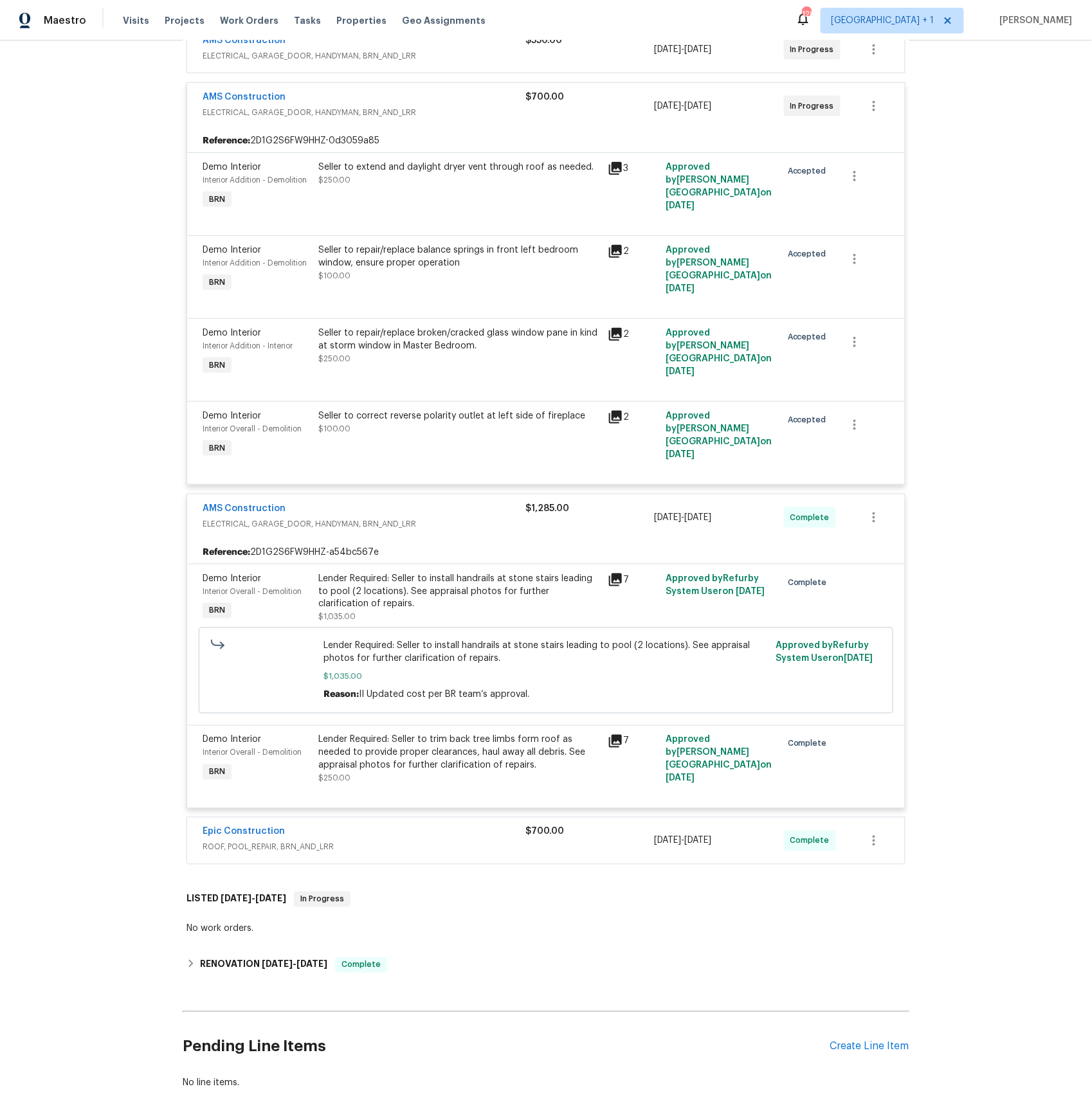
scroll to position [338, 0]
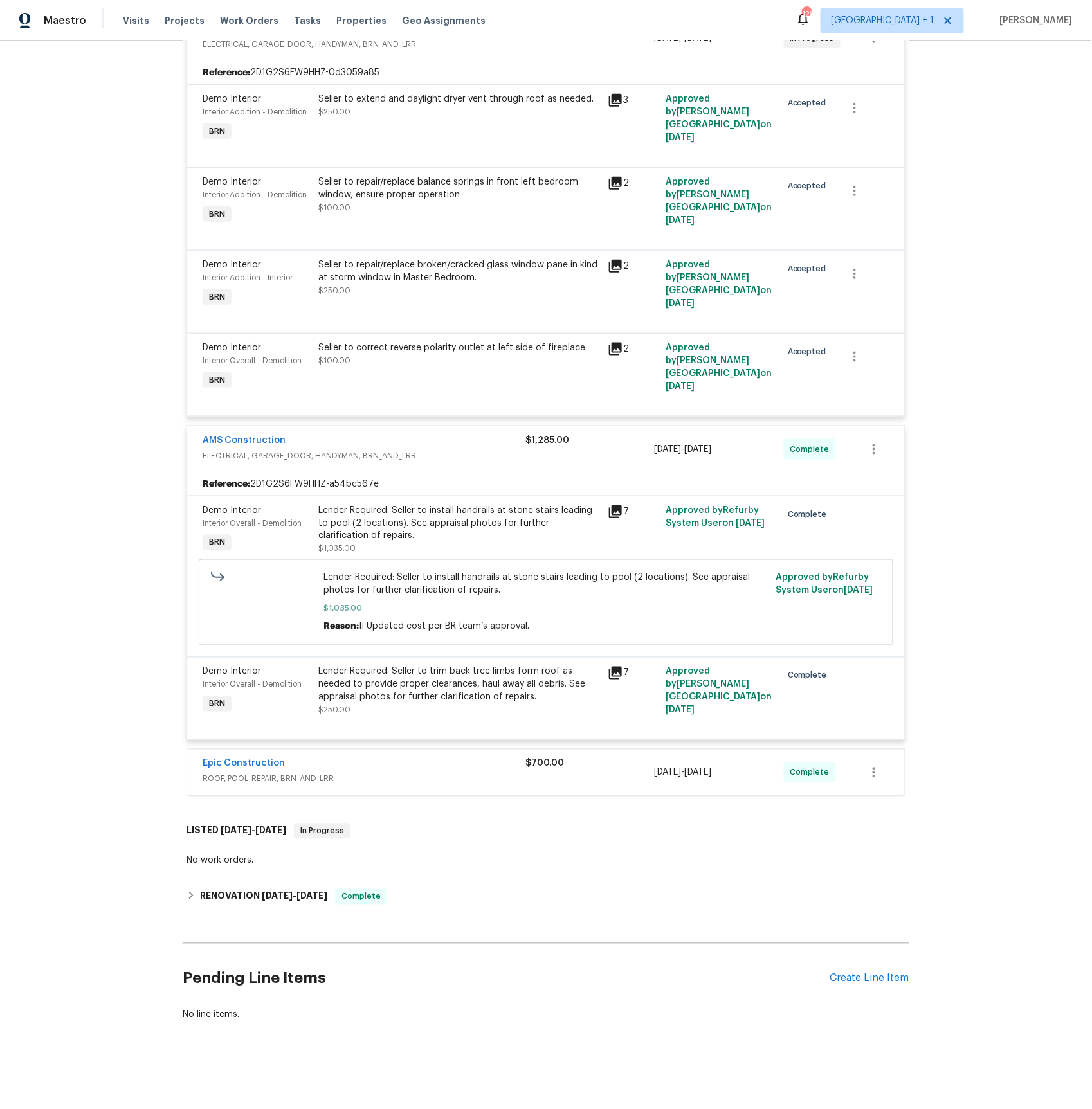
drag, startPoint x: 253, startPoint y: 782, endPoint x: 275, endPoint y: 741, distance: 46.0
click at [253, 782] on span "ROOF, POOL_REPAIR, BRN_AND_LRR" at bounding box center [364, 779] width 323 height 13
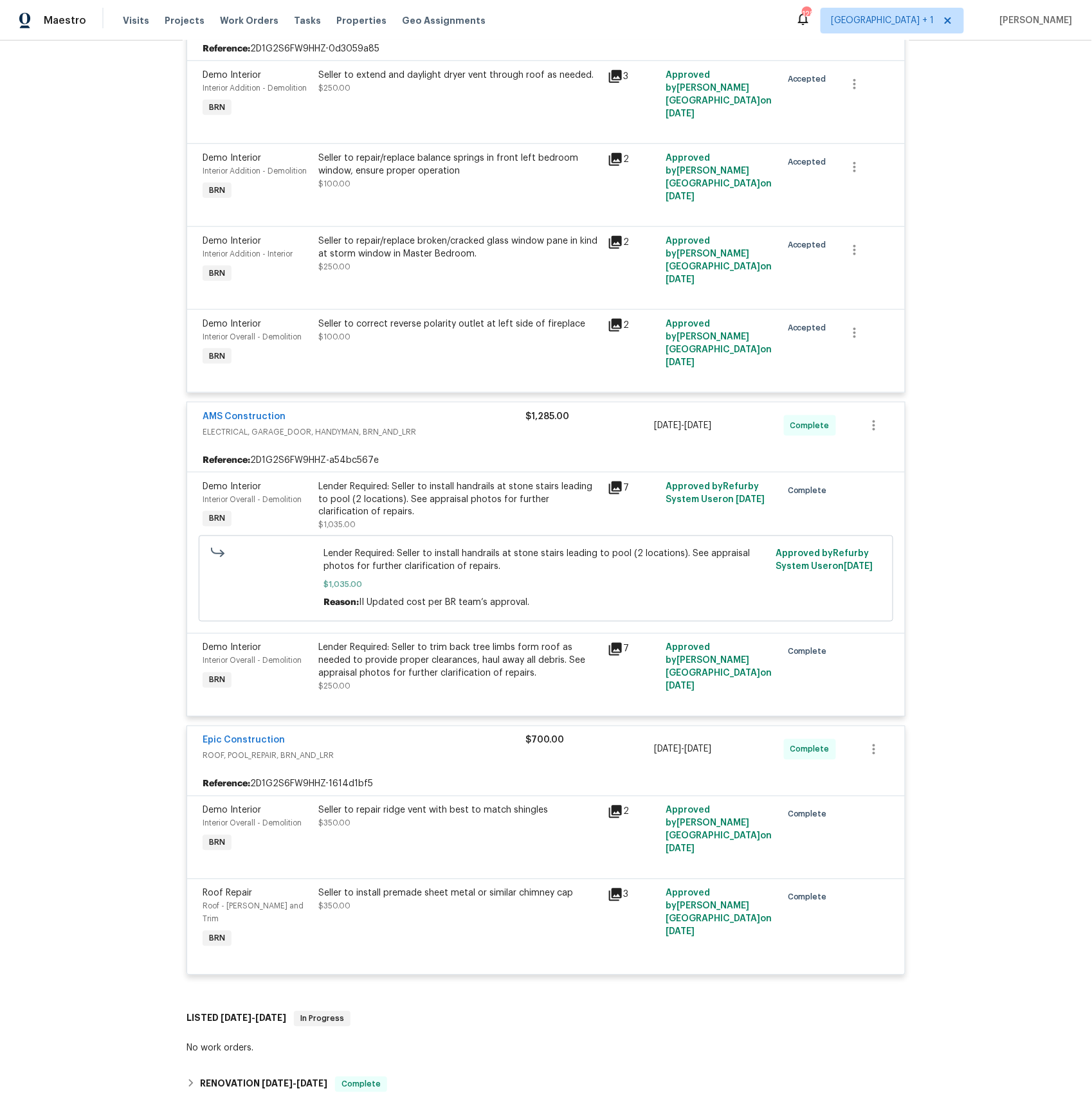
scroll to position [538, 0]
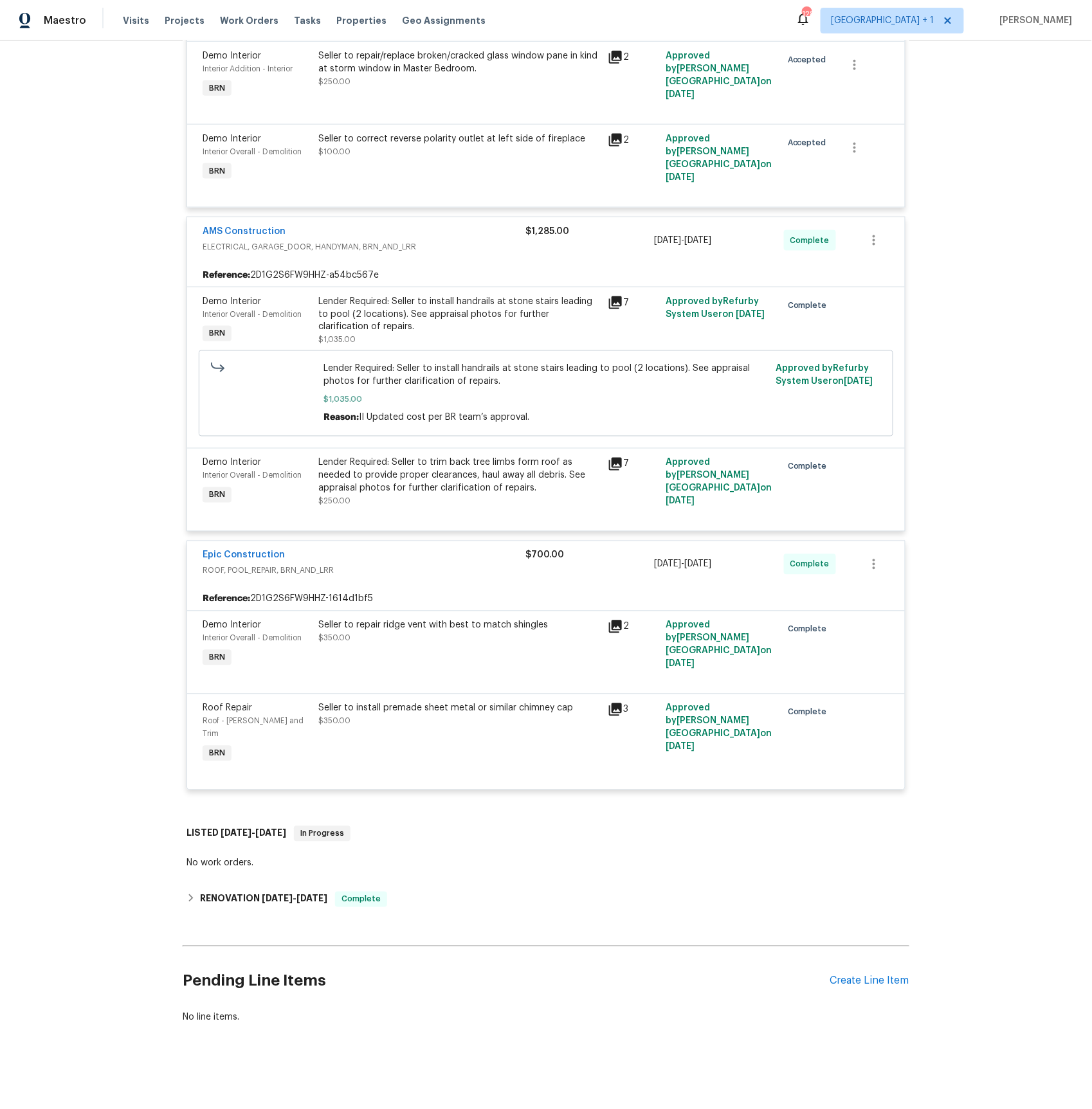
click at [616, 716] on icon at bounding box center [615, 709] width 13 height 13
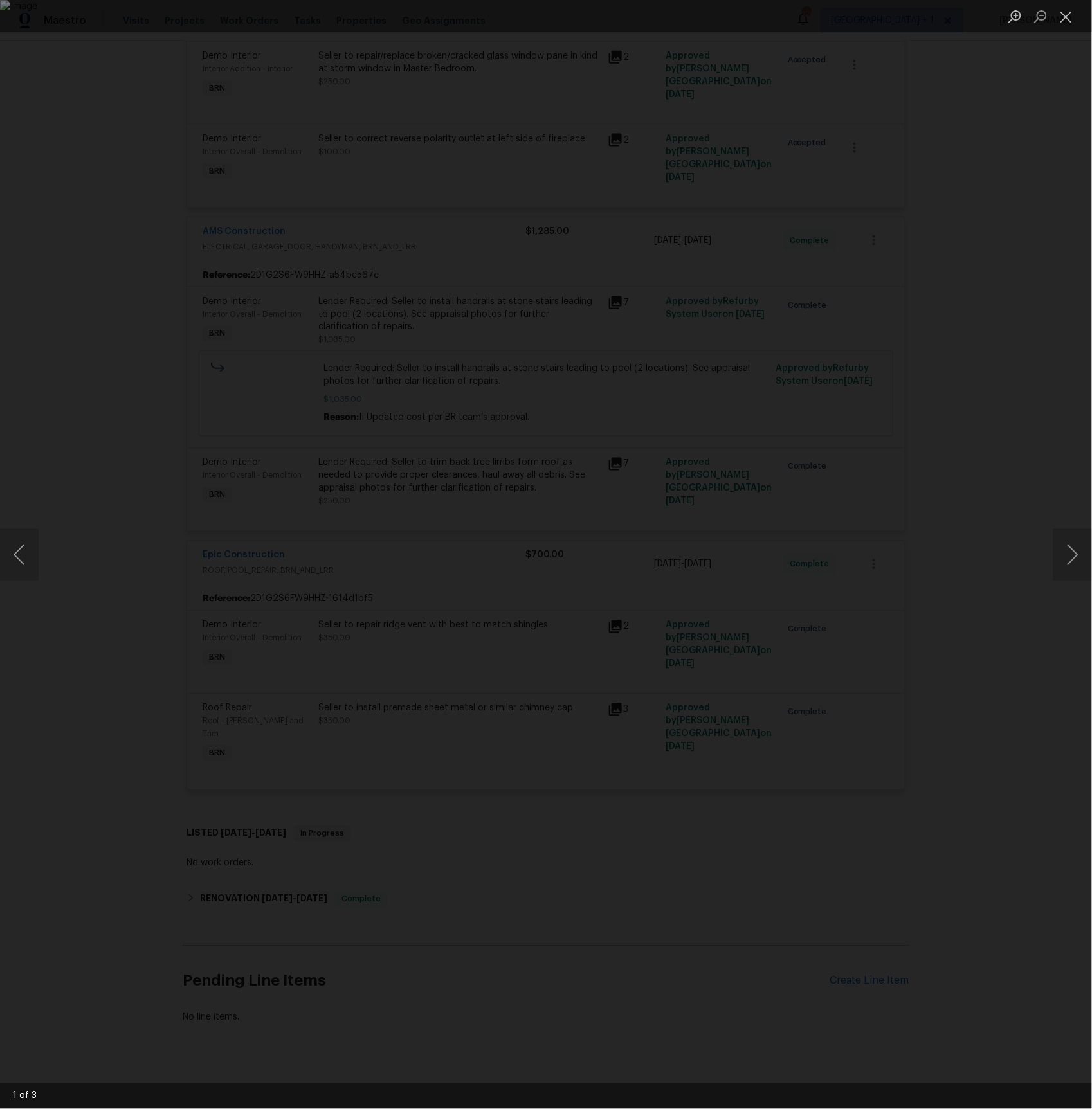
click at [163, 147] on div "Lightbox" at bounding box center [546, 554] width 1092 height 1109
drag, startPoint x: 1074, startPoint y: 550, endPoint x: 1064, endPoint y: 525, distance: 27.5
click at [1073, 550] on button "Next image" at bounding box center [1072, 554] width 39 height 51
click at [1049, 440] on div "Lightbox" at bounding box center [546, 554] width 1092 height 1109
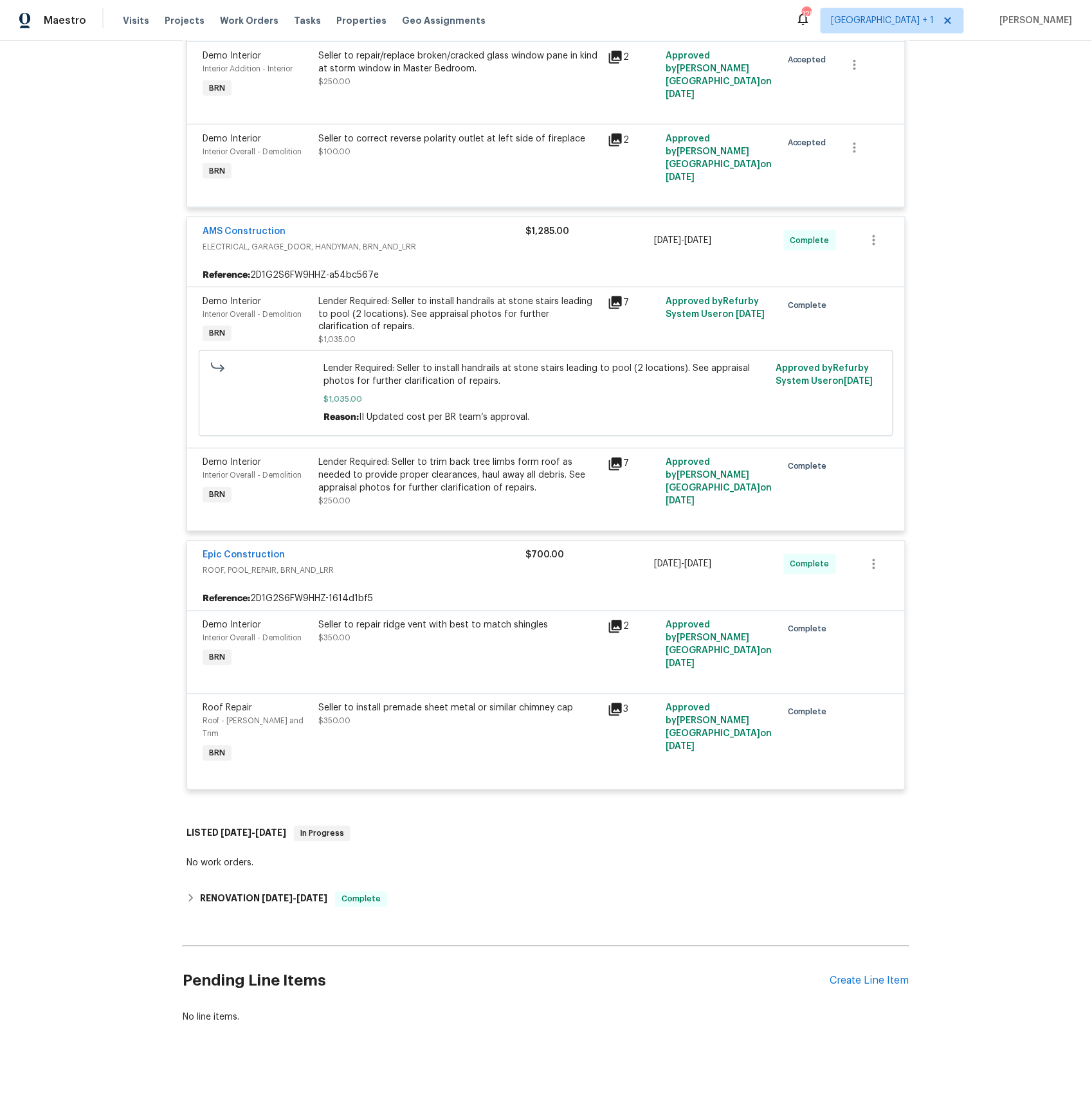
click at [613, 630] on icon at bounding box center [615, 626] width 13 height 13
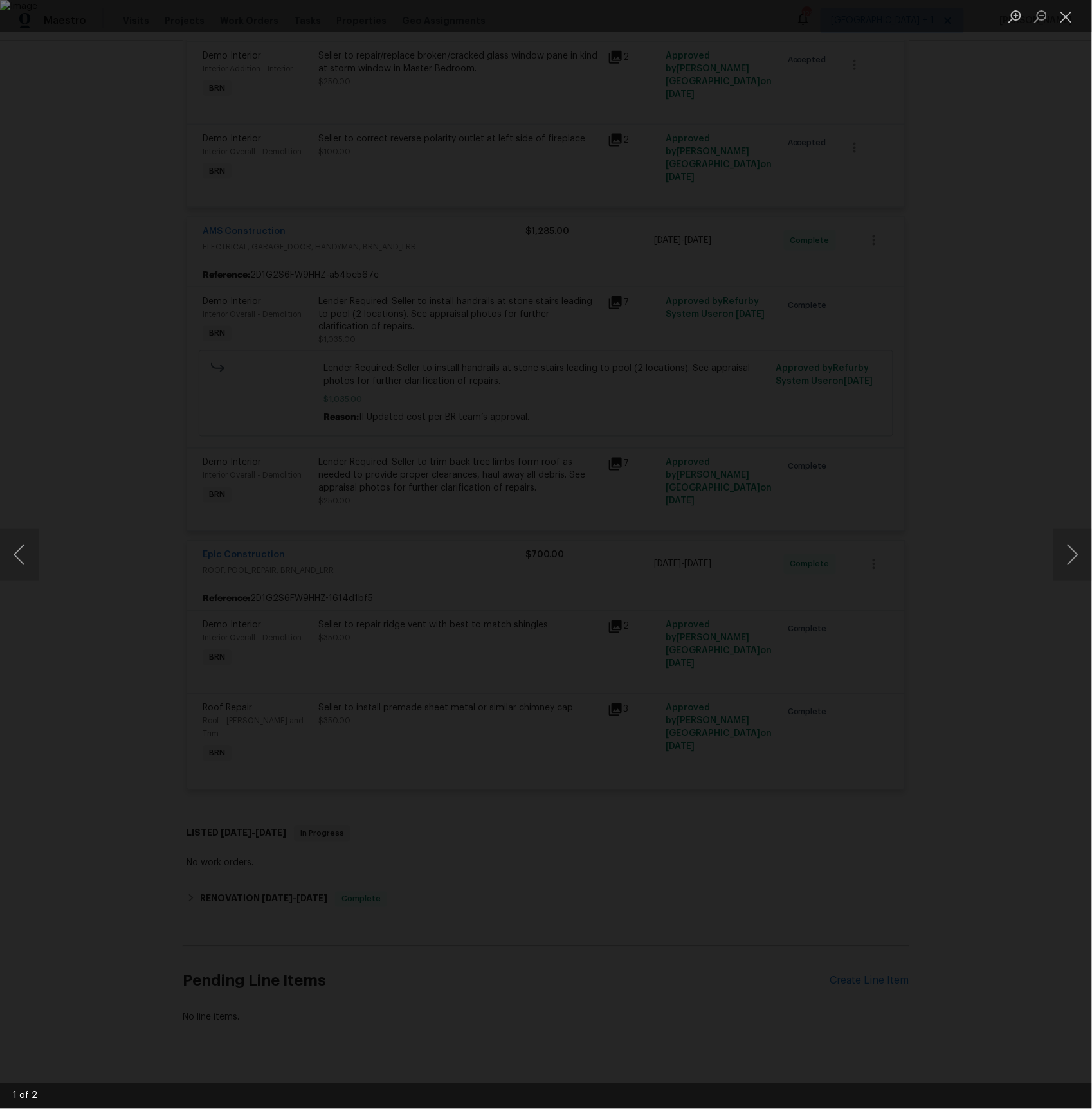
click at [1038, 511] on div "Lightbox" at bounding box center [546, 554] width 1092 height 1109
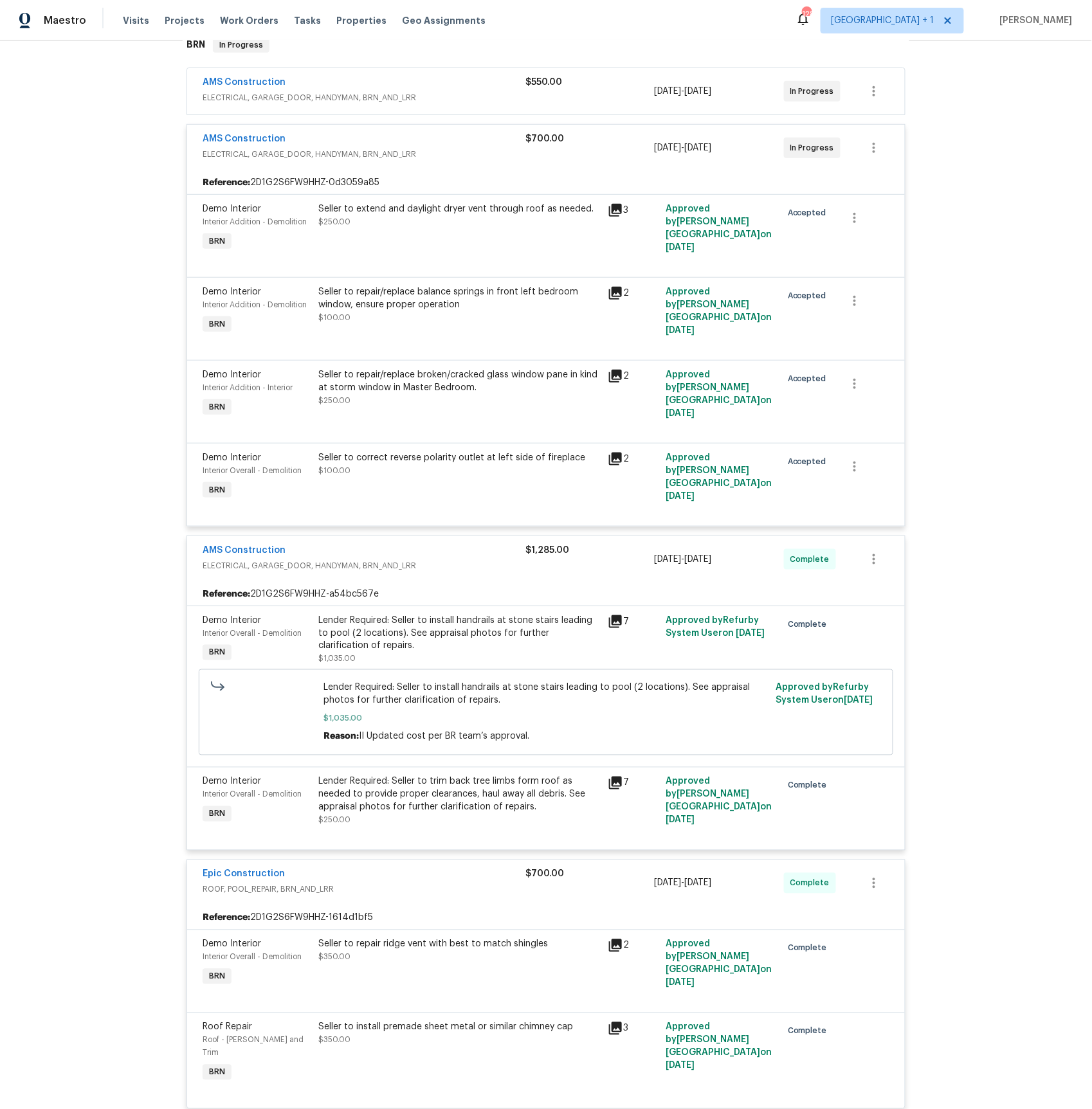
scroll to position [198, 0]
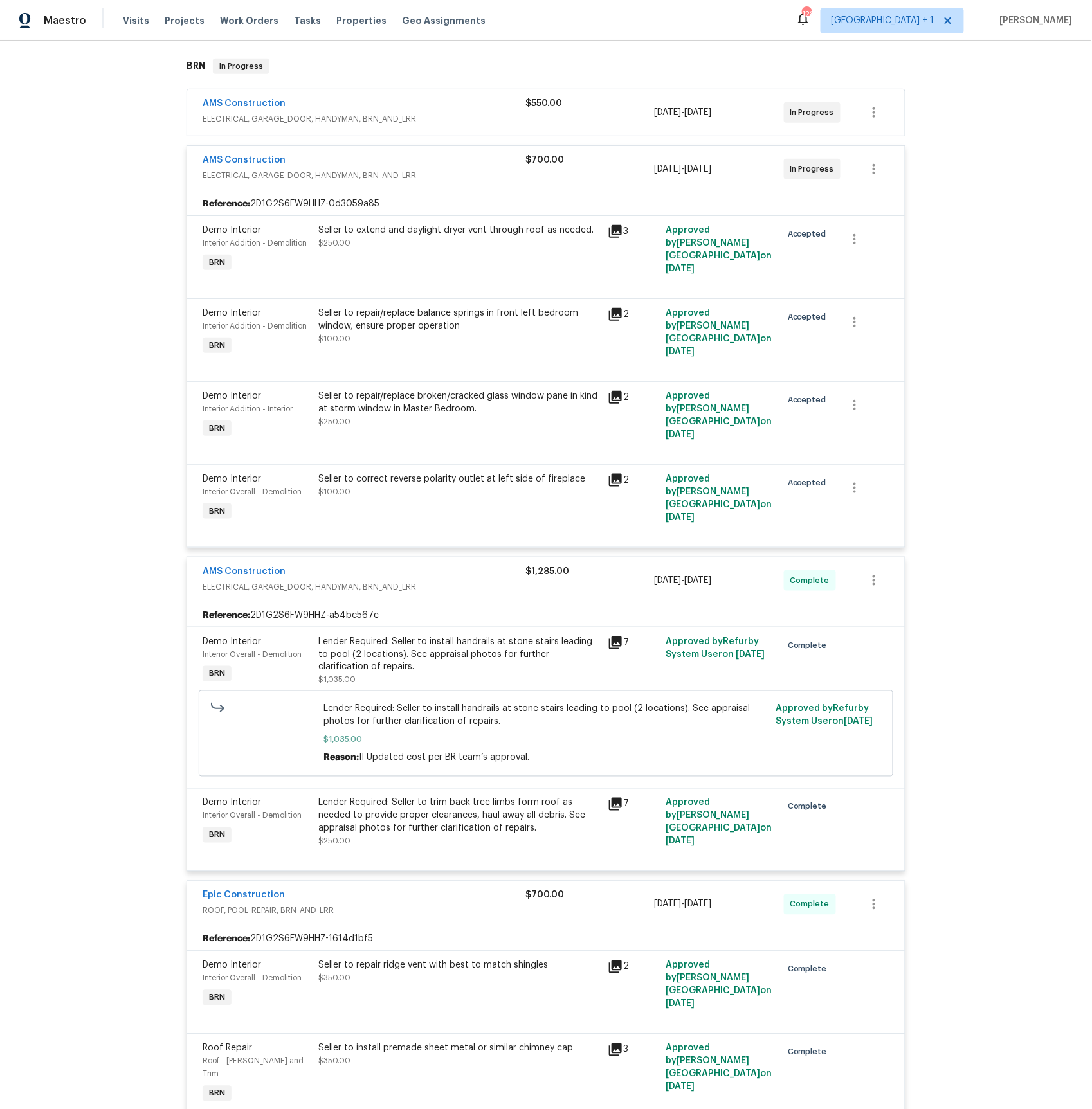
drag, startPoint x: 620, startPoint y: 401, endPoint x: 644, endPoint y: 406, distance: 24.3
click at [620, 401] on icon at bounding box center [615, 397] width 13 height 13
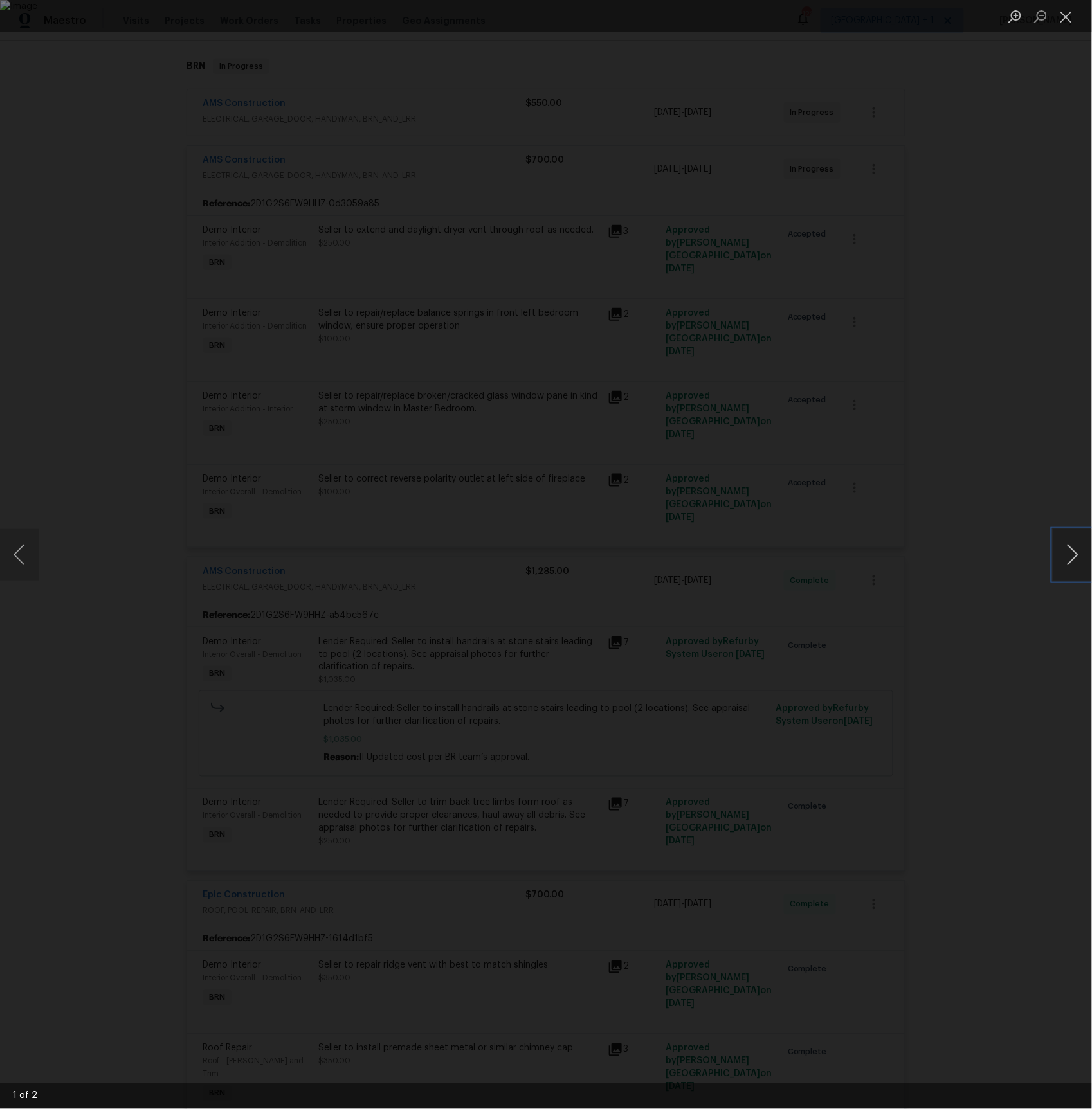
click at [1077, 550] on button "Next image" at bounding box center [1072, 554] width 39 height 51
drag, startPoint x: 925, startPoint y: 520, endPoint x: 856, endPoint y: 467, distance: 87.2
click at [925, 520] on div "Lightbox" at bounding box center [546, 554] width 1092 height 1109
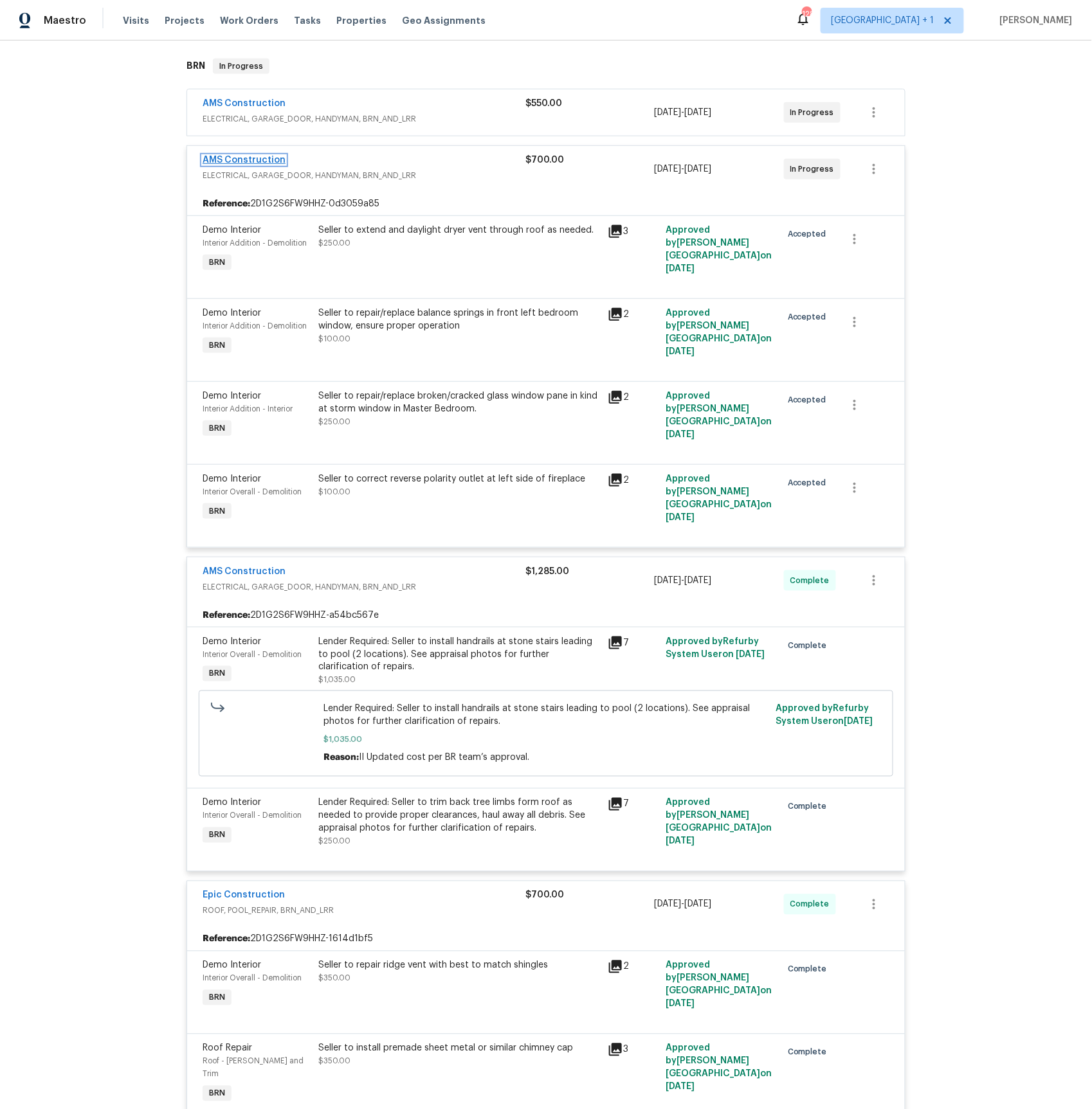
click at [224, 157] on link "AMS Construction" at bounding box center [244, 160] width 83 height 9
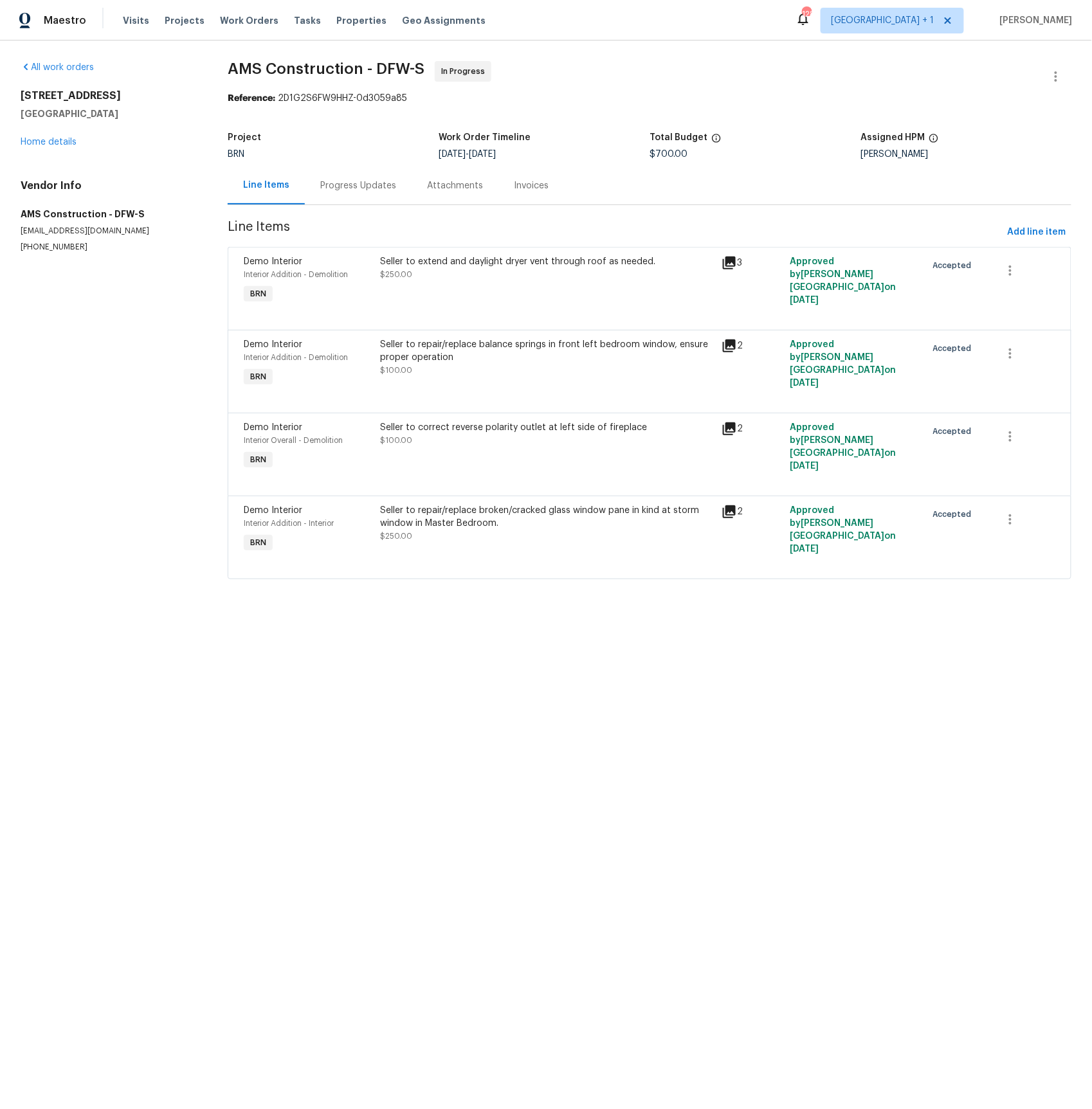
click at [379, 186] on div "Progress Updates" at bounding box center [358, 185] width 76 height 13
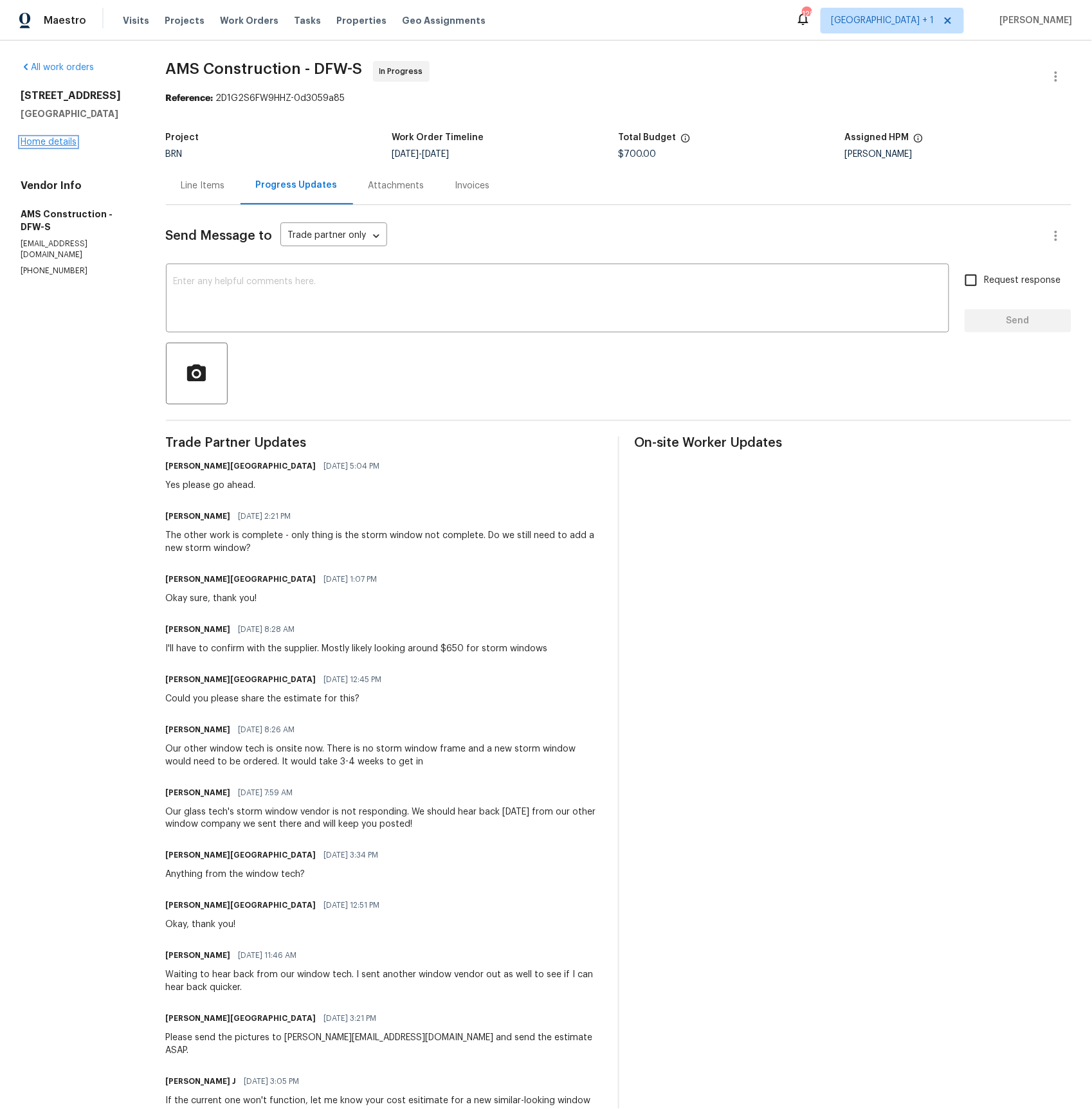
click at [28, 142] on link "Home details" at bounding box center [49, 142] width 56 height 9
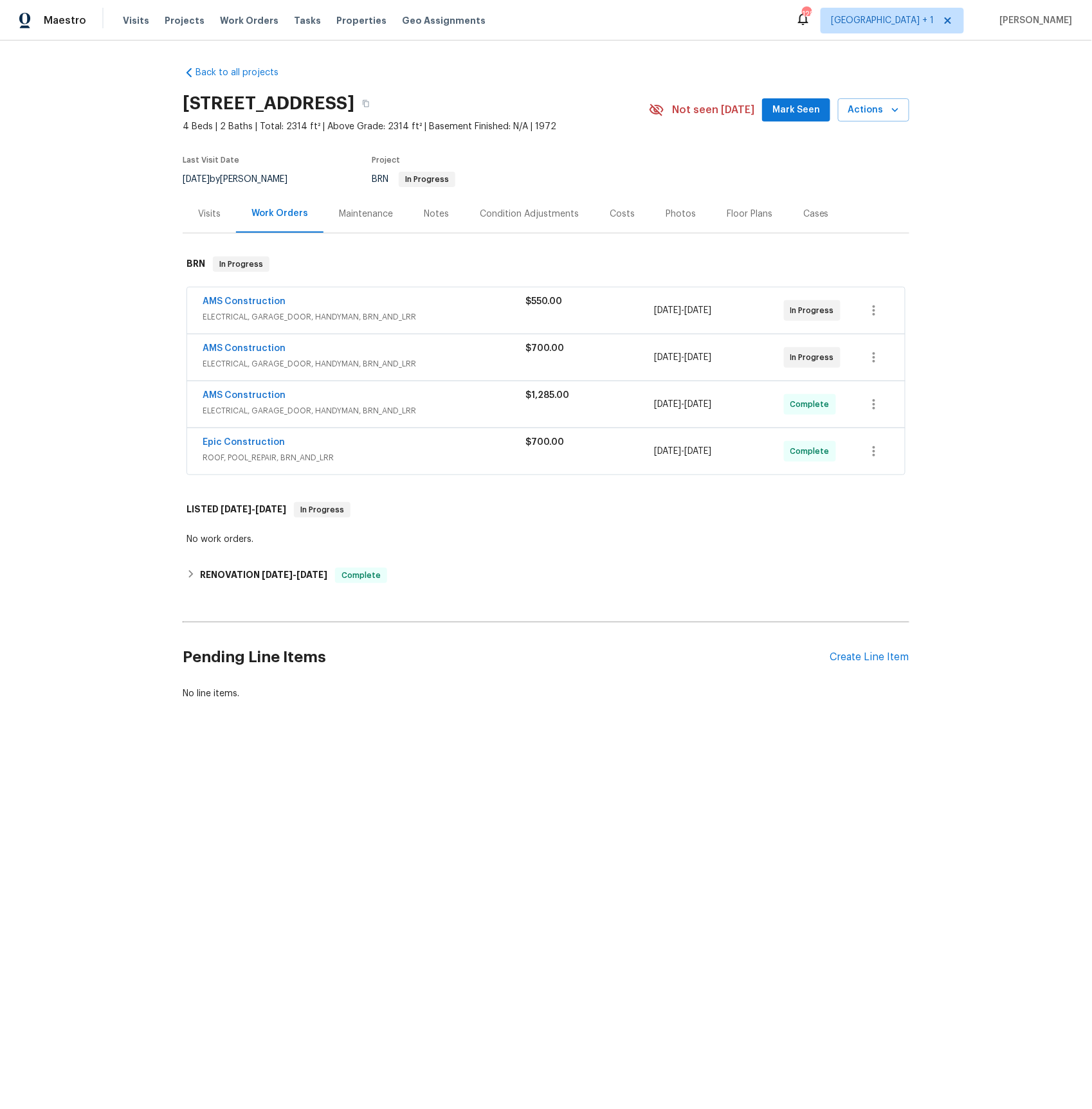
click at [259, 316] on span "ELECTRICAL, GARAGE_DOOR, HANDYMAN, BRN_AND_LRR" at bounding box center [364, 317] width 323 height 13
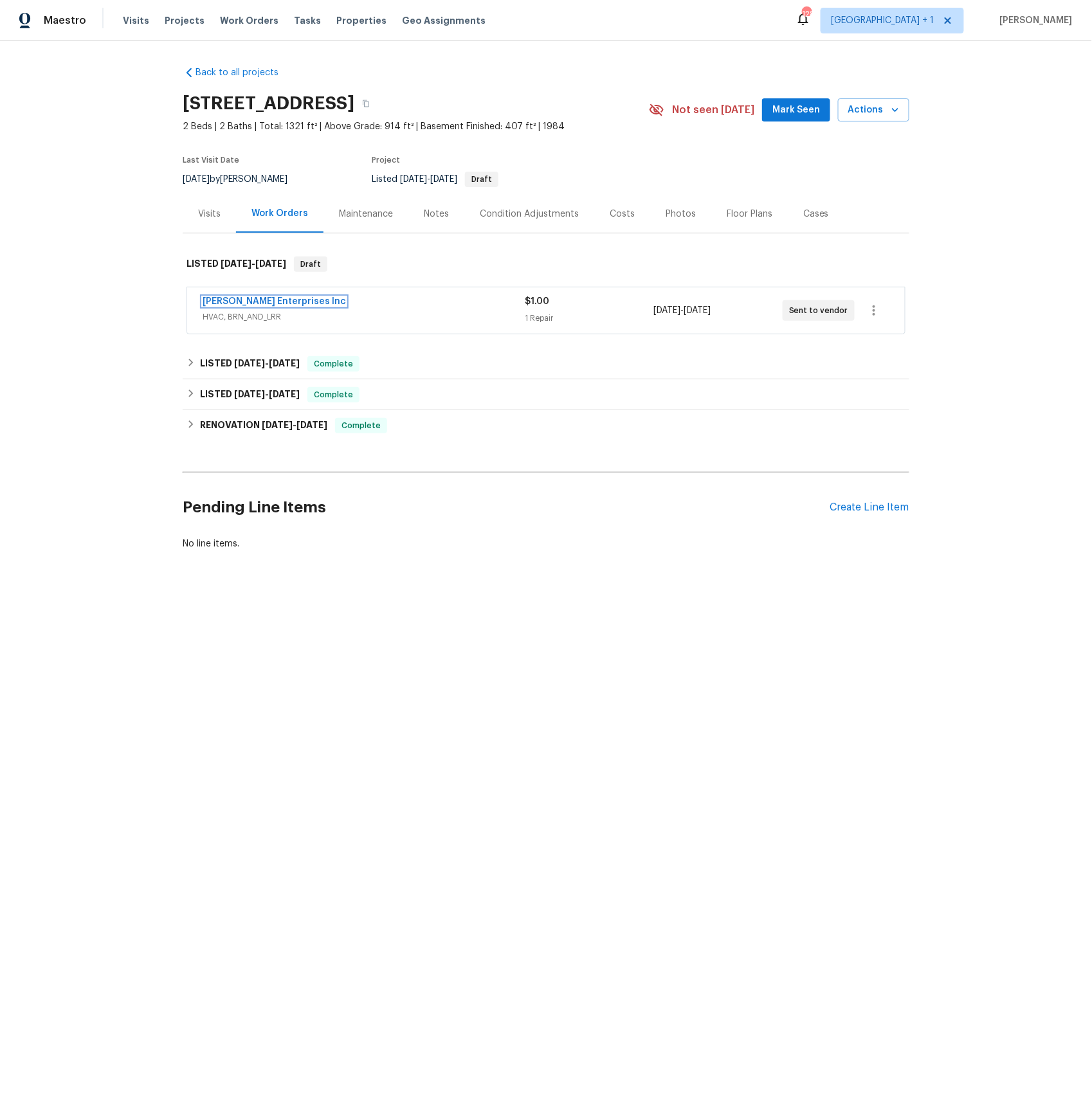
click at [231, 298] on link "Deschene Enterprises Inc" at bounding box center [274, 301] width 143 height 9
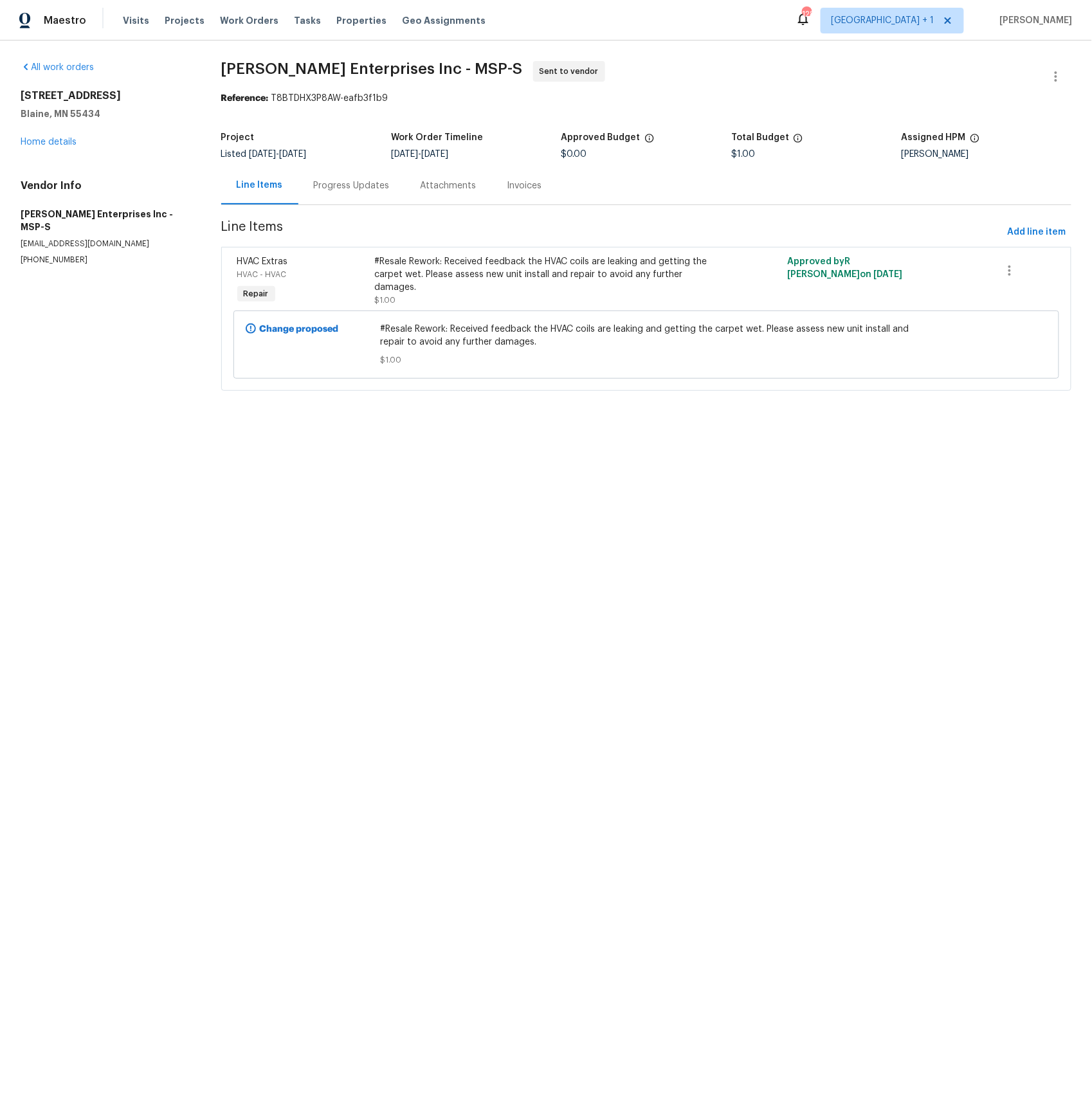
click at [360, 188] on div "Progress Updates" at bounding box center [352, 185] width 76 height 13
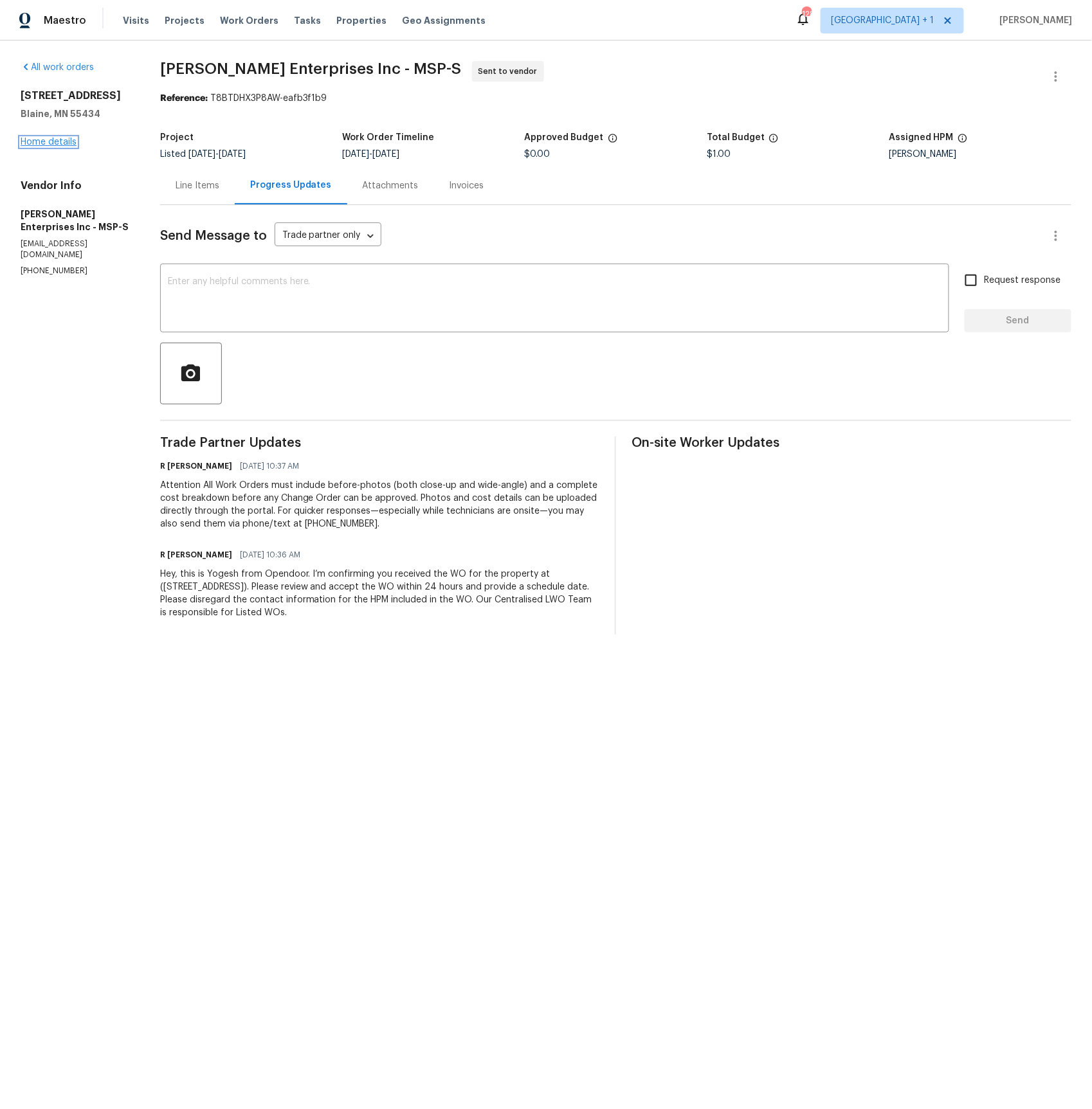
click at [43, 141] on link "Home details" at bounding box center [49, 142] width 56 height 9
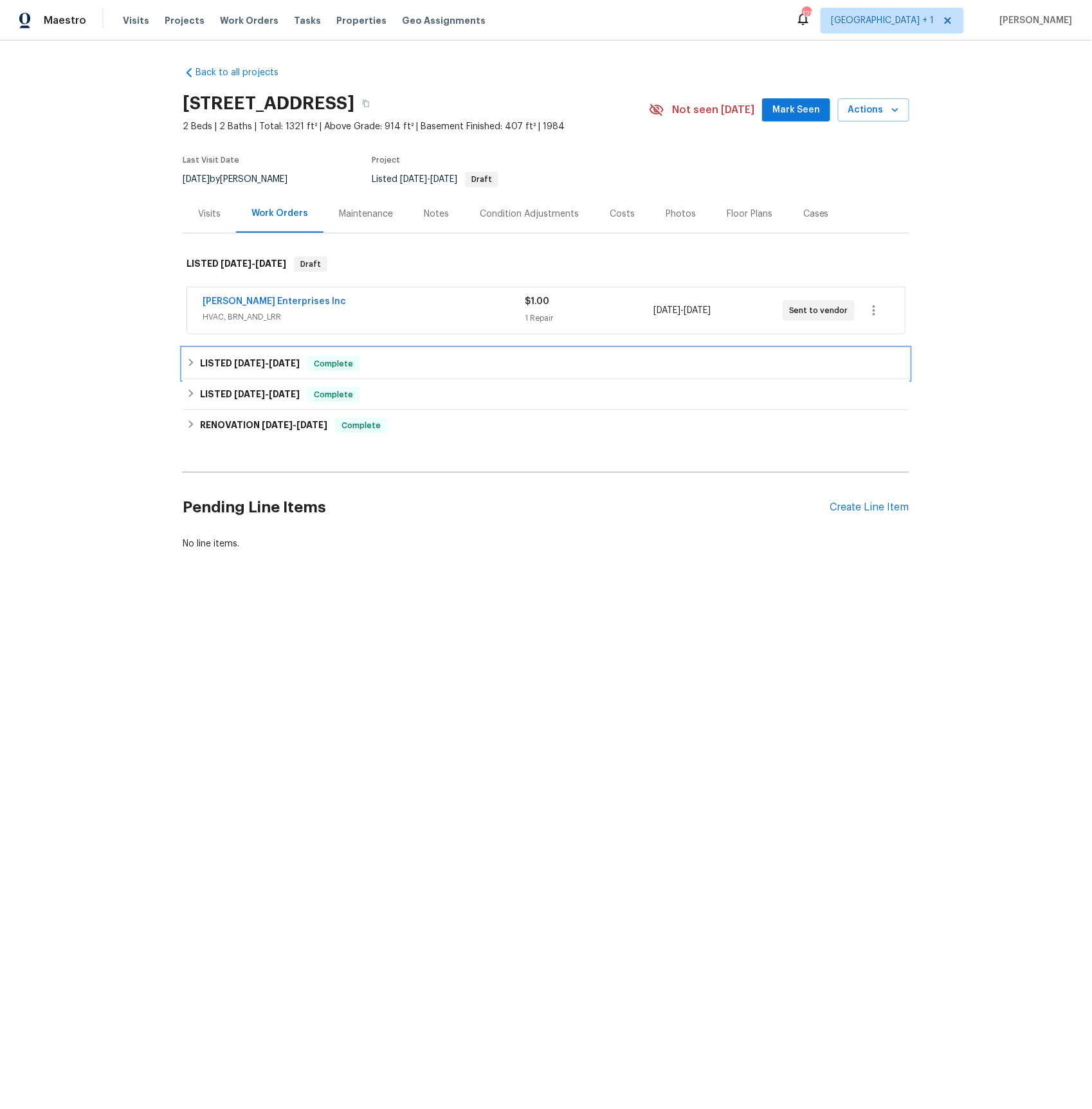
click at [276, 363] on span "8/11/25" at bounding box center [284, 363] width 31 height 9
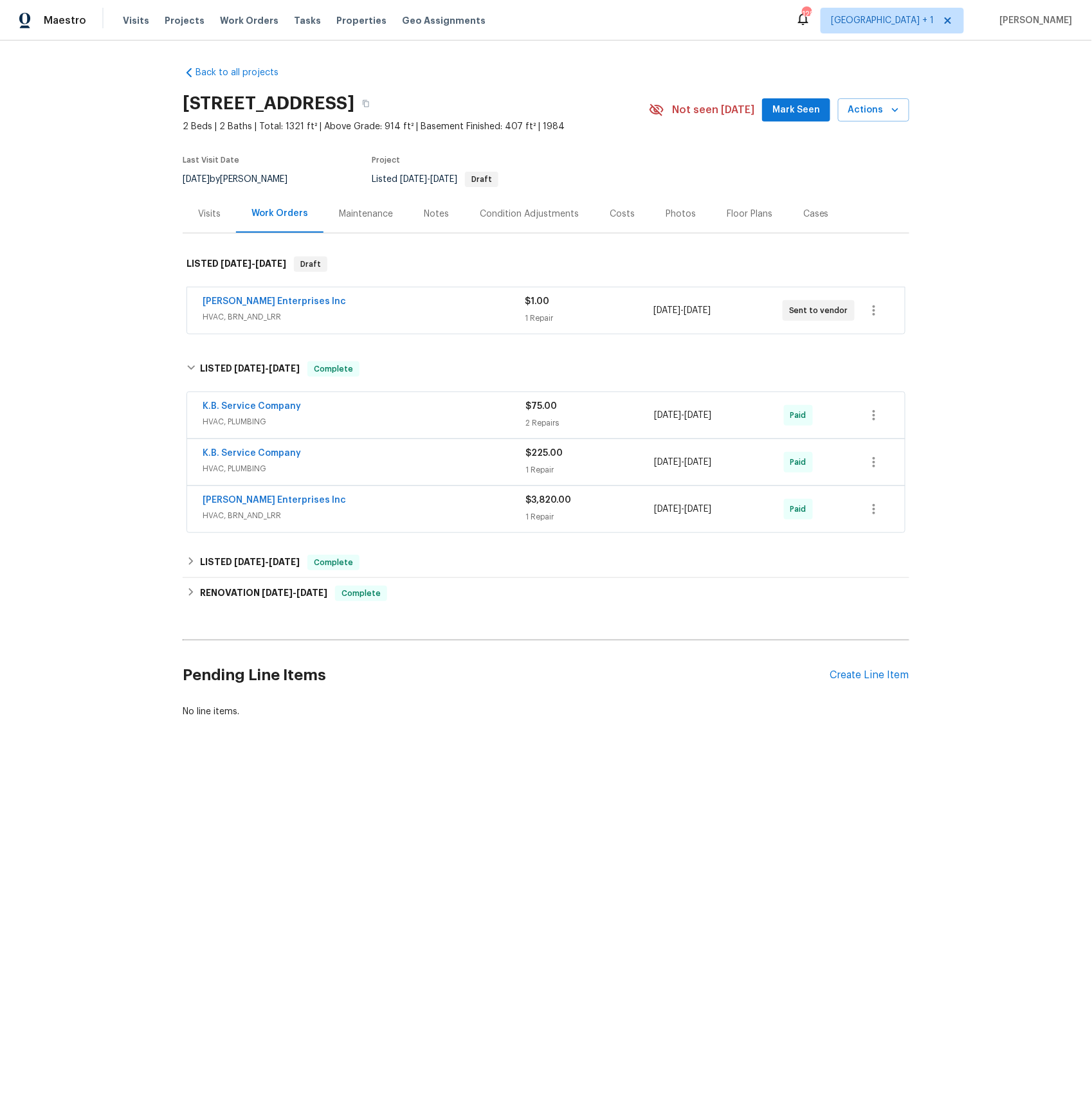
click at [245, 419] on span "HVAC, PLUMBING" at bounding box center [364, 421] width 323 height 13
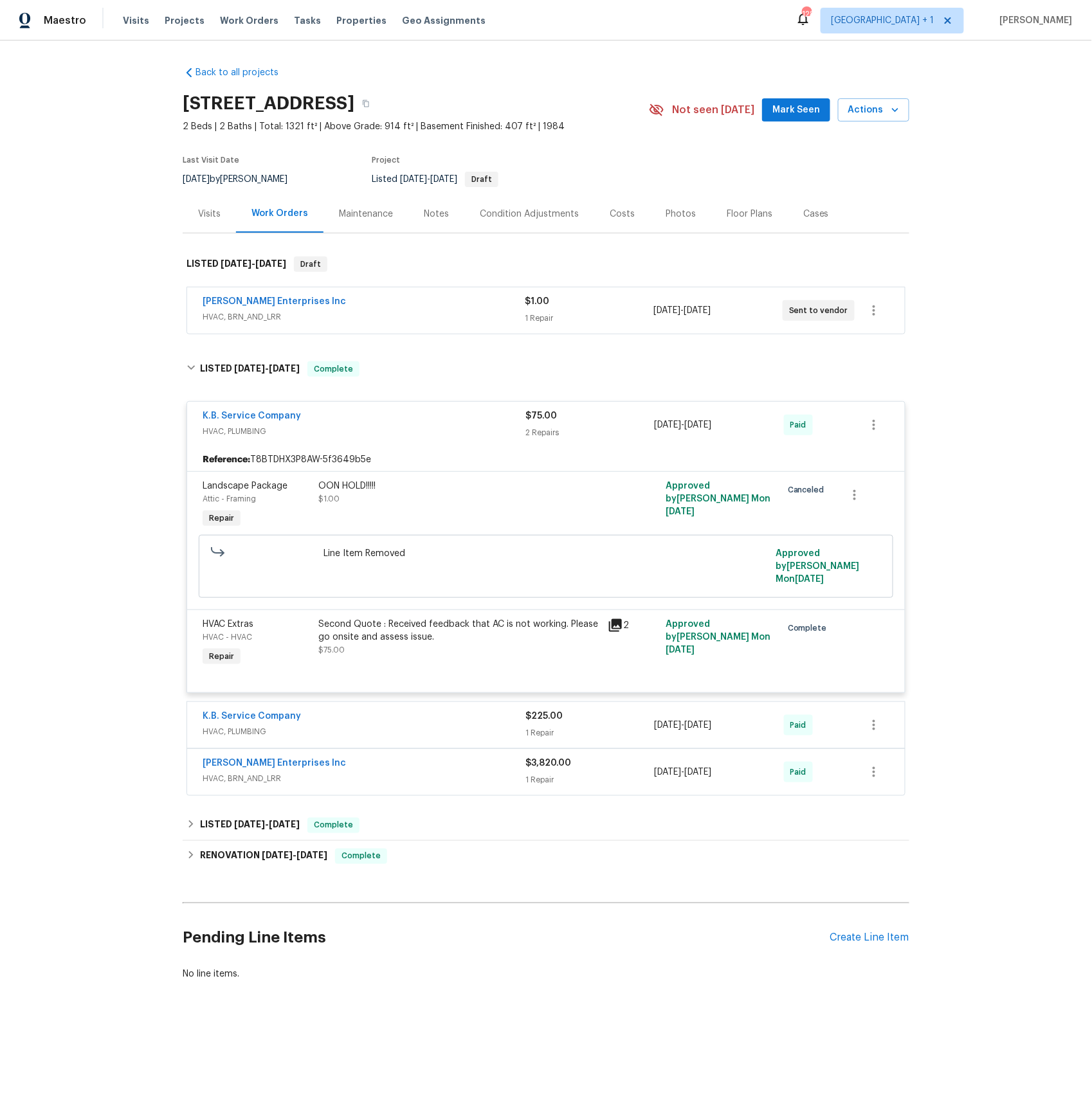
click at [255, 725] on span "HVAC, PLUMBING" at bounding box center [364, 731] width 323 height 13
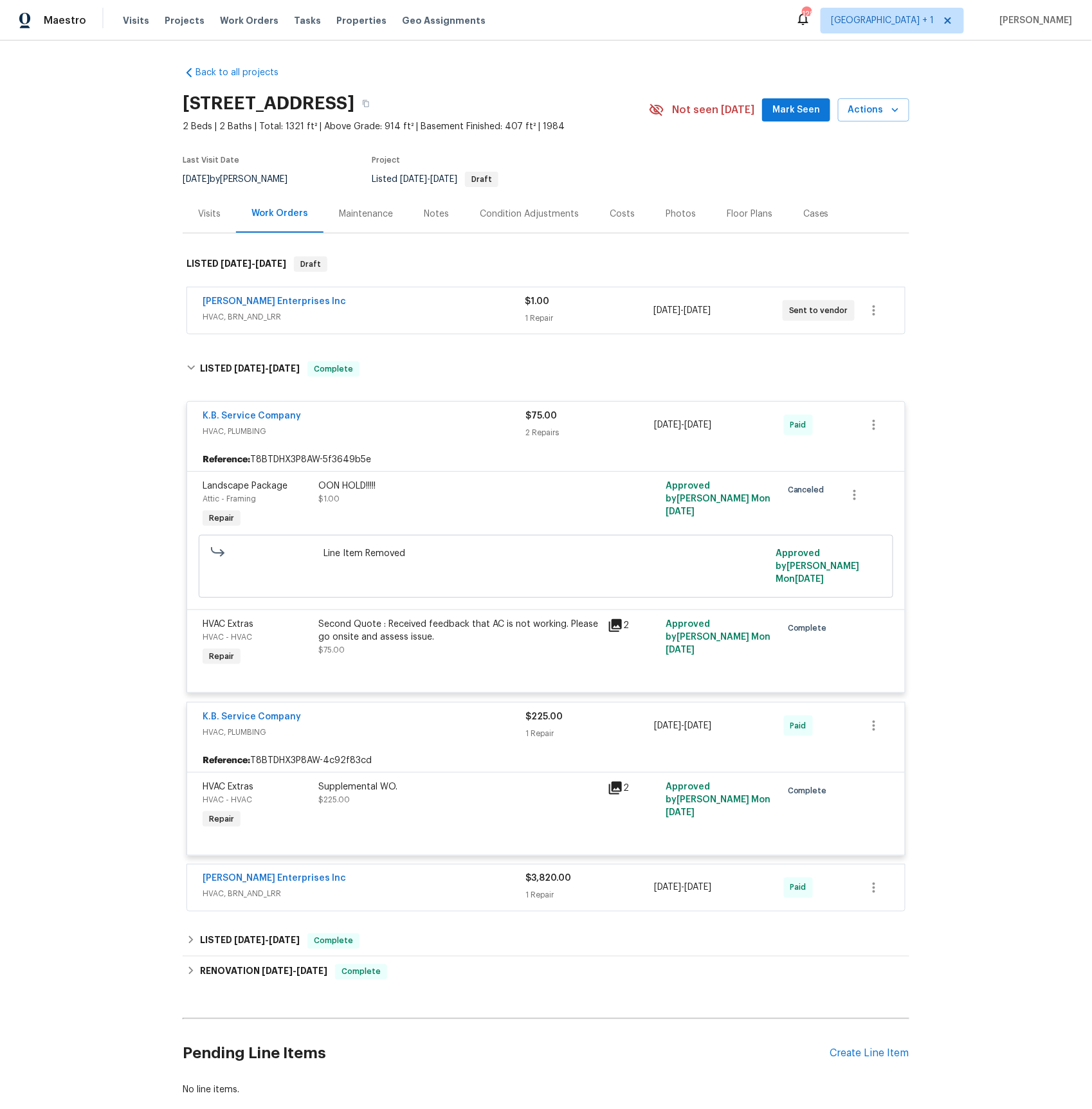
scroll to position [68, 0]
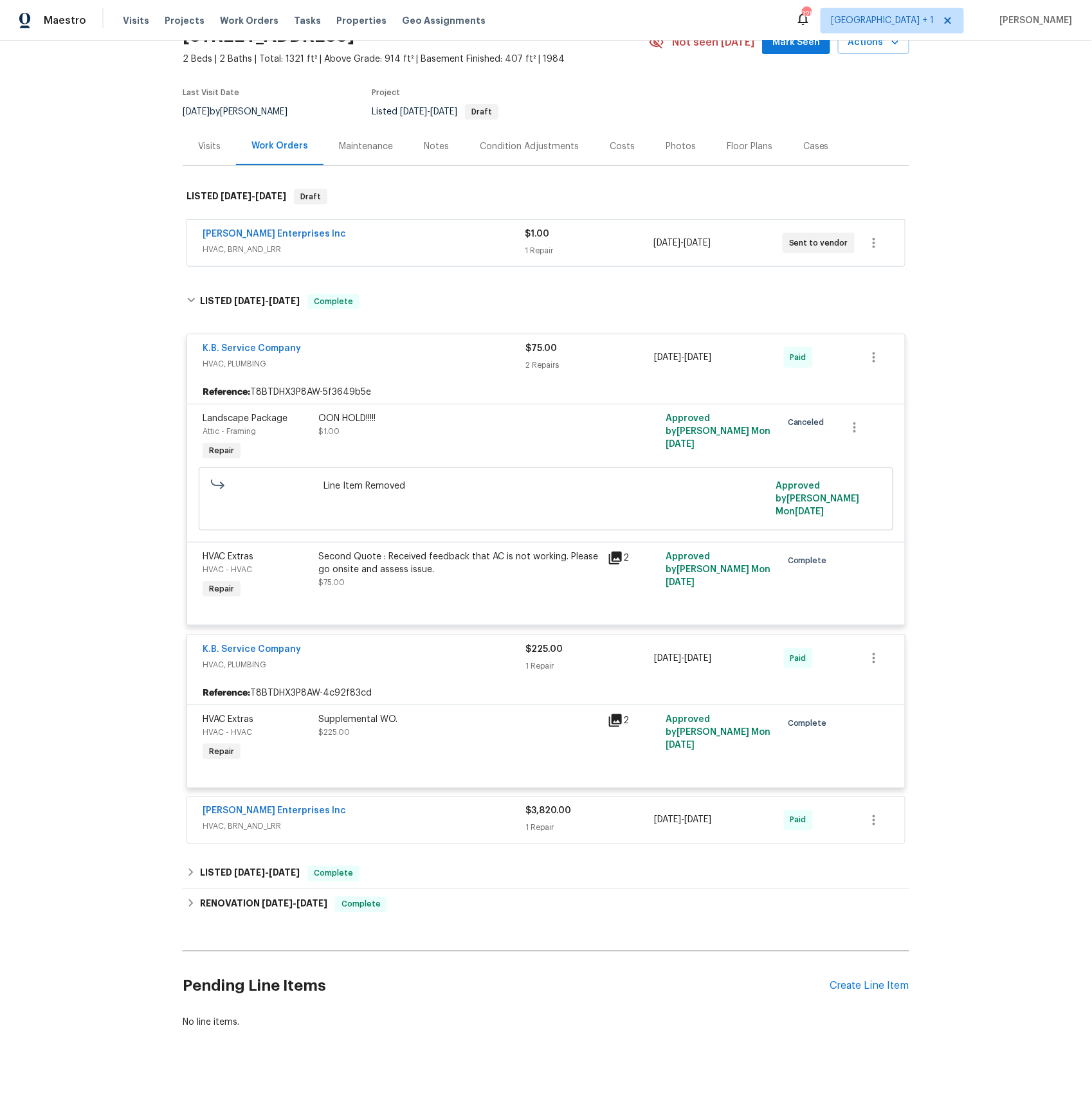
click at [263, 821] on span "HVAC, BRN_AND_LRR" at bounding box center [364, 826] width 323 height 13
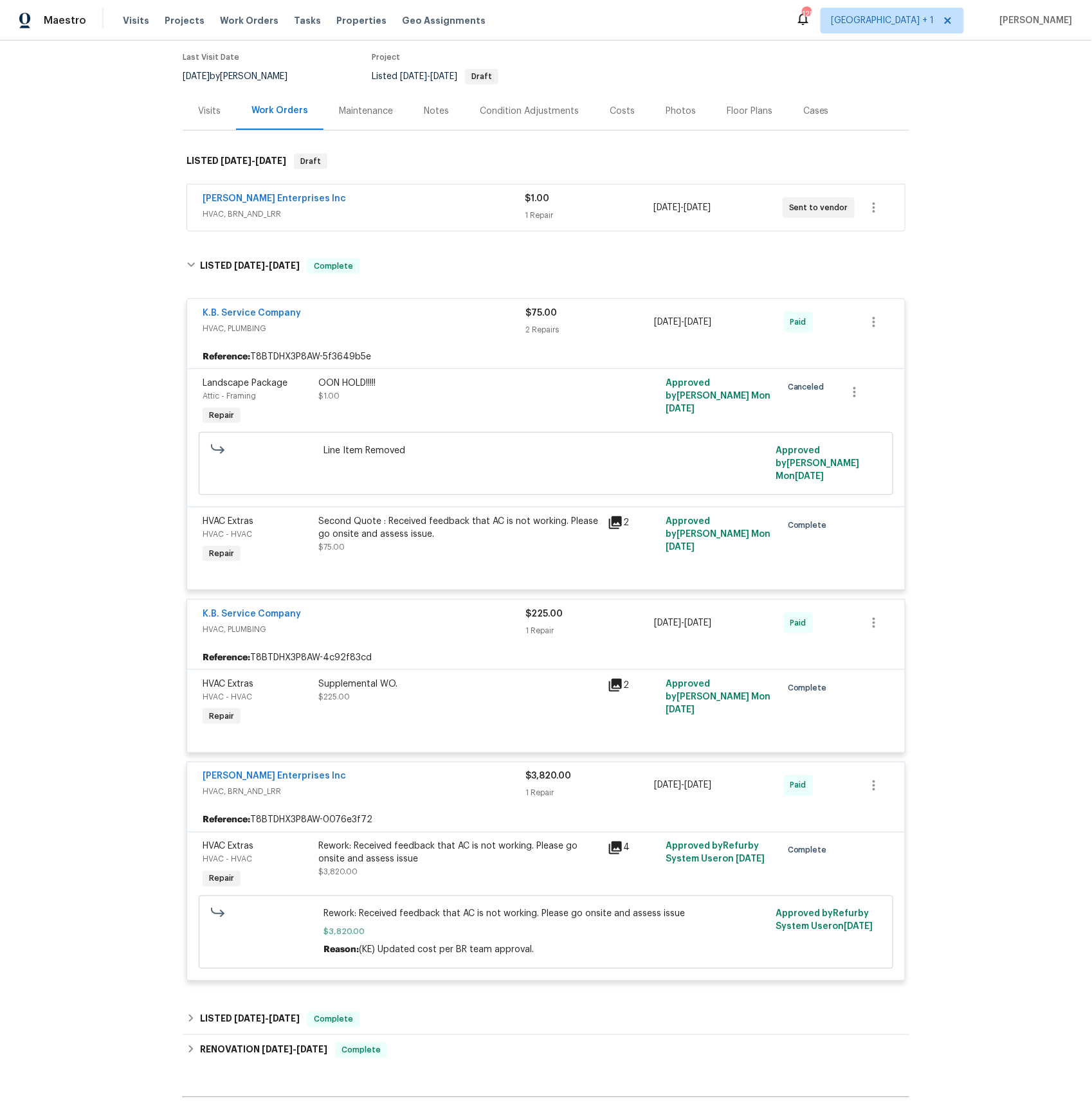
scroll to position [0, 0]
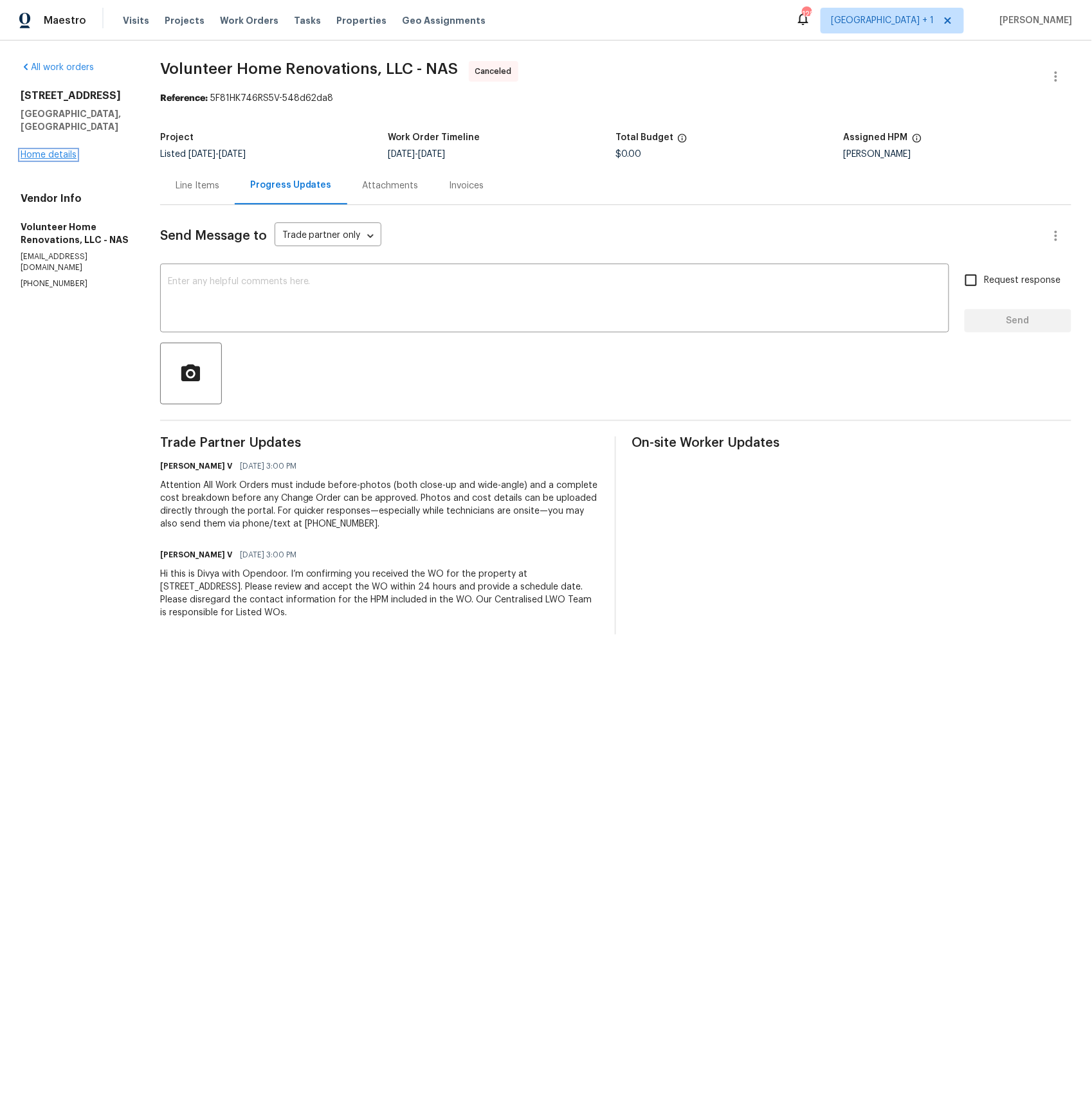
click at [63, 150] on link "Home details" at bounding box center [49, 154] width 56 height 9
